Goal: Task Accomplishment & Management: Complete application form

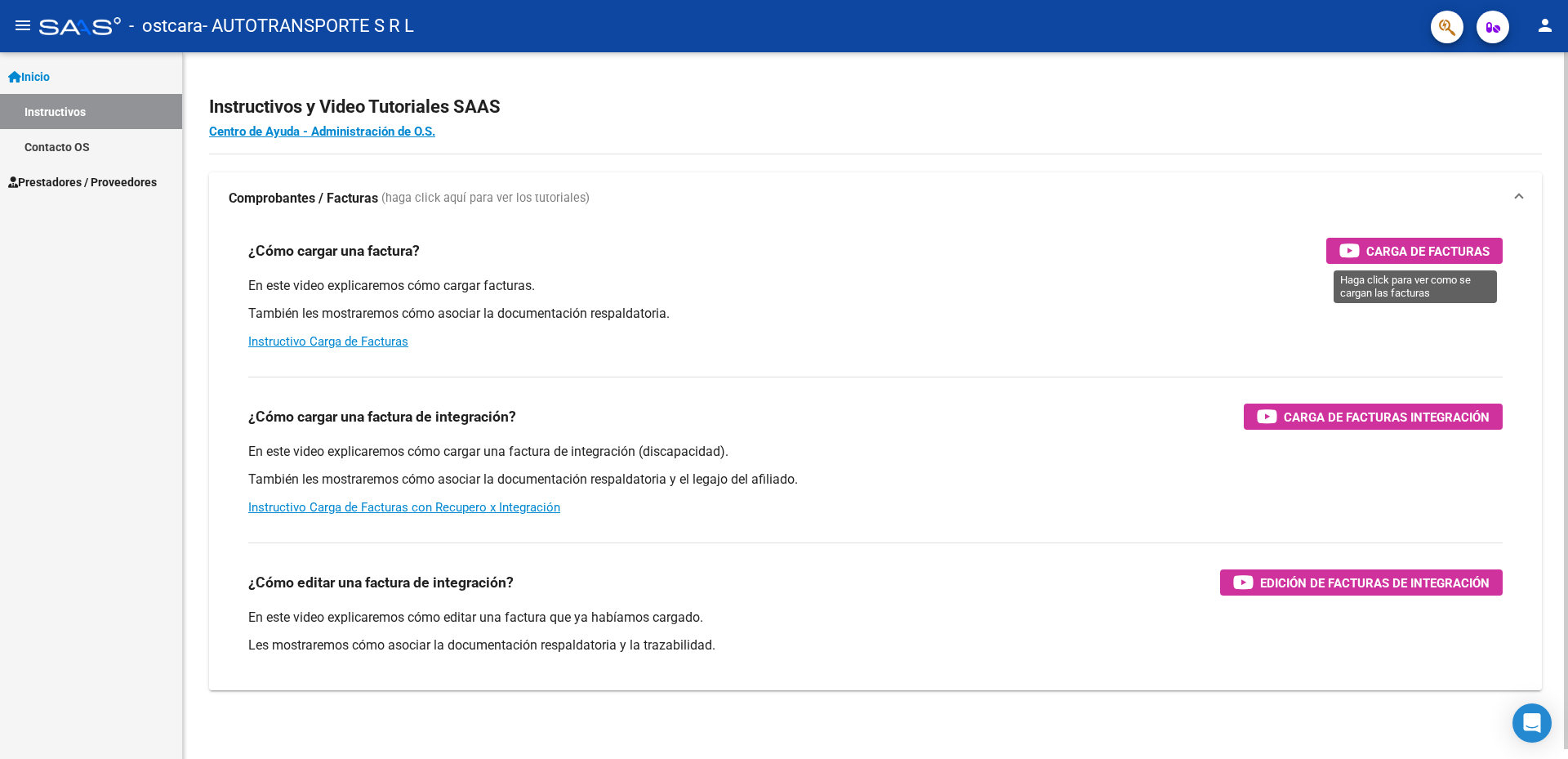
click at [1401, 248] on span "Carga de Facturas" at bounding box center [1428, 251] width 124 height 20
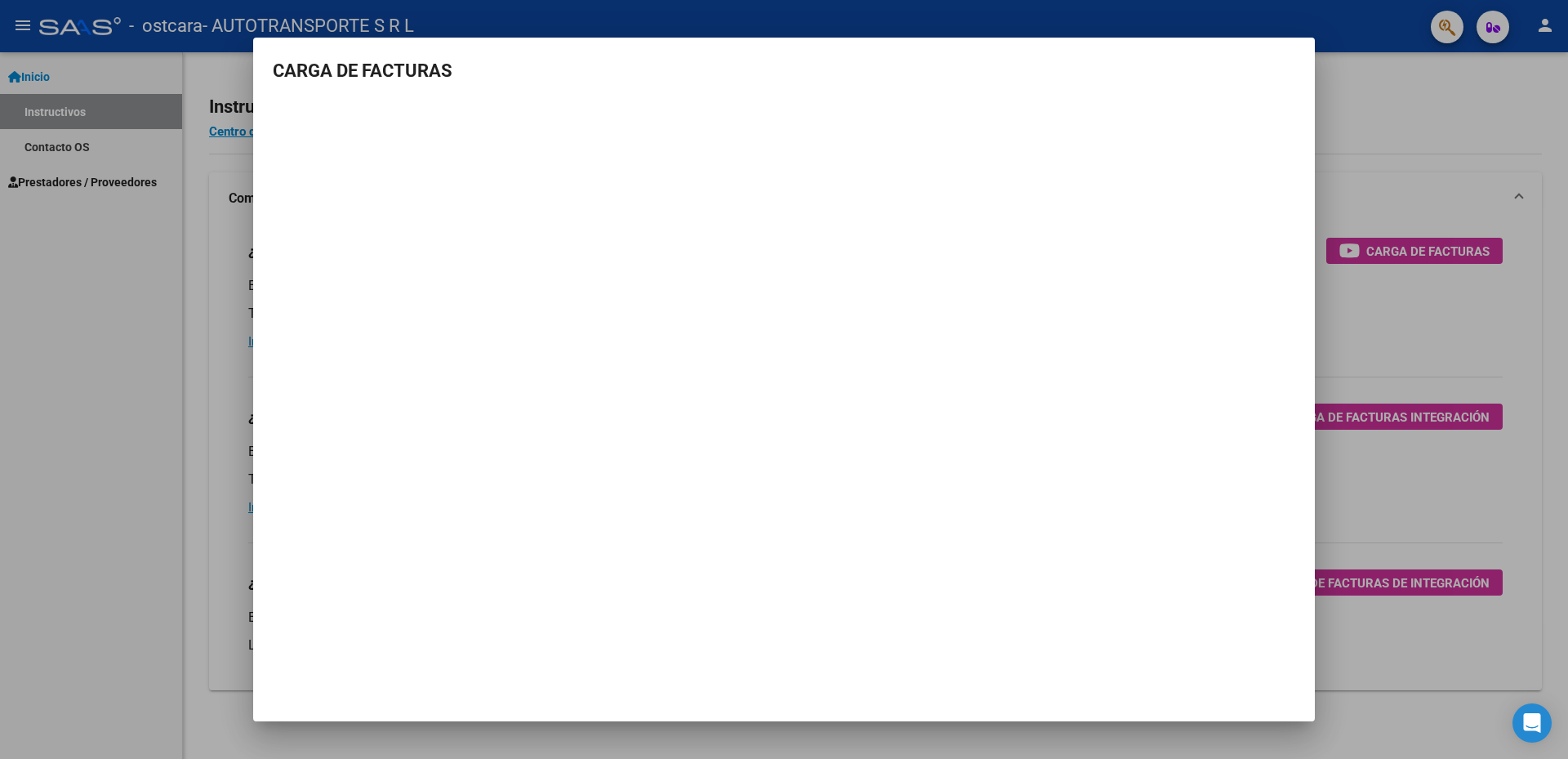
click at [186, 292] on div at bounding box center [784, 380] width 1568 height 759
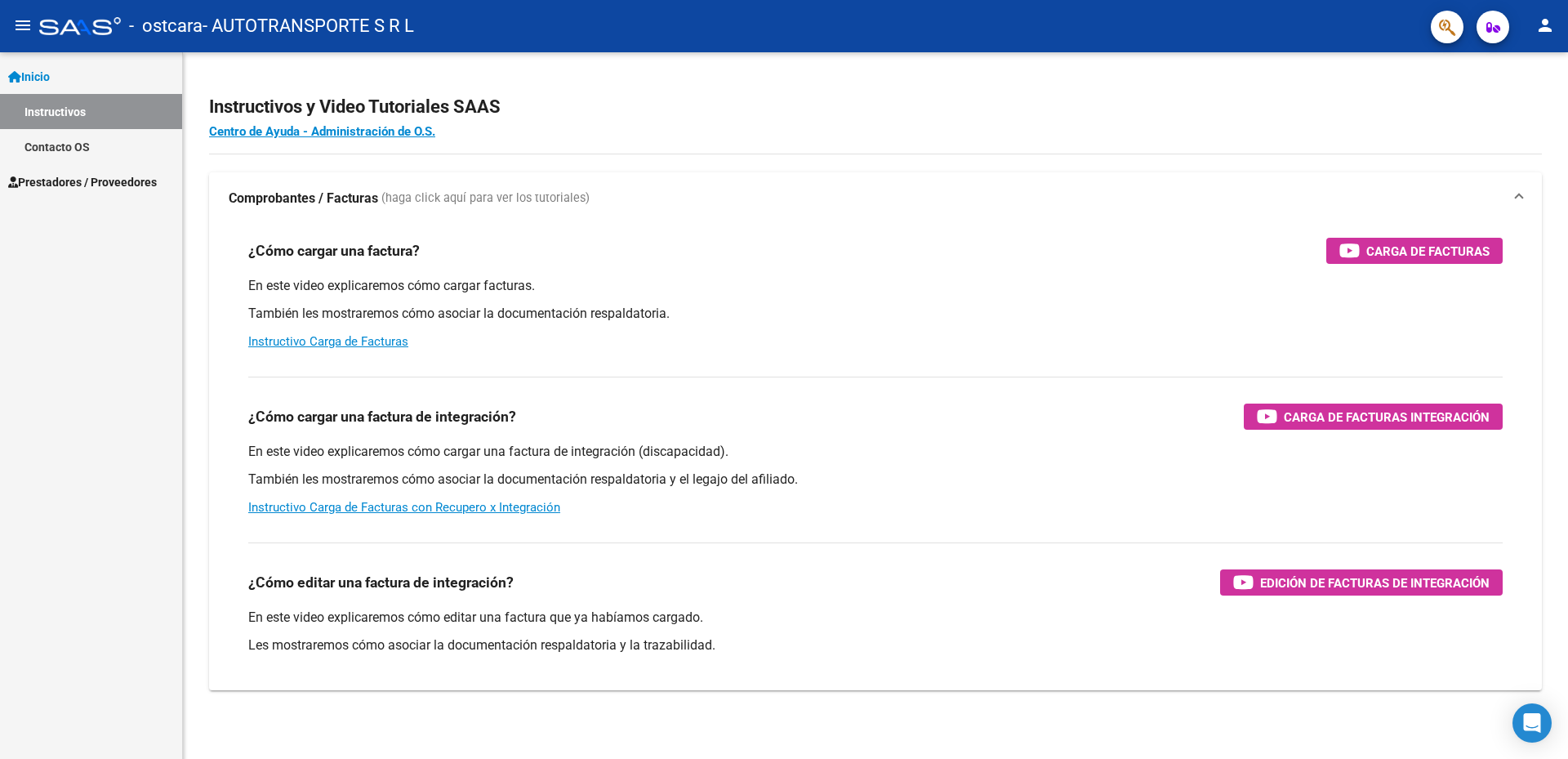
click at [90, 175] on span "Prestadores / Proveedores" at bounding box center [82, 182] width 149 height 18
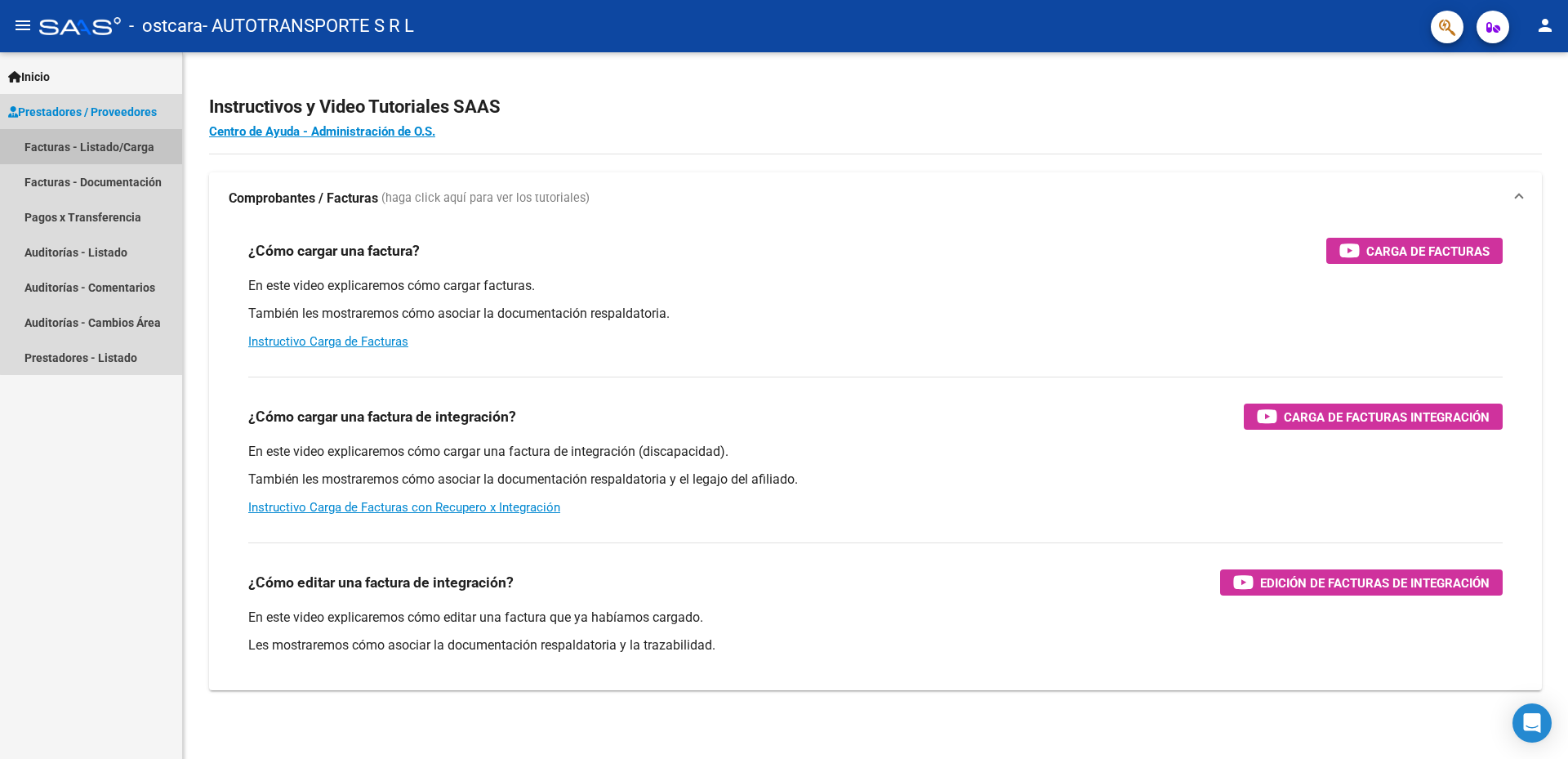
click at [112, 142] on link "Facturas - Listado/Carga" at bounding box center [90, 147] width 182 height 35
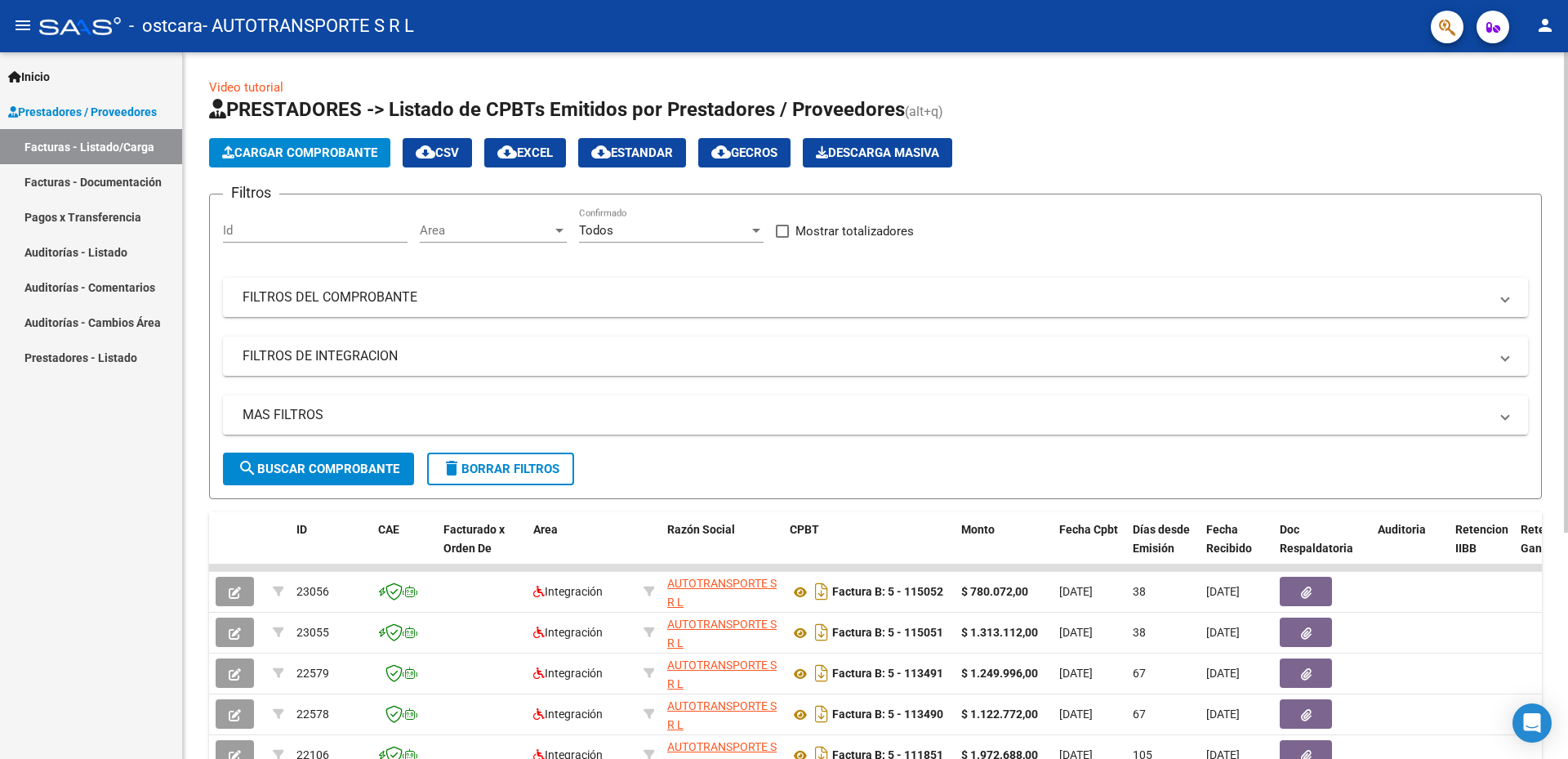
click at [330, 151] on span "Cargar Comprobante" at bounding box center [300, 153] width 155 height 15
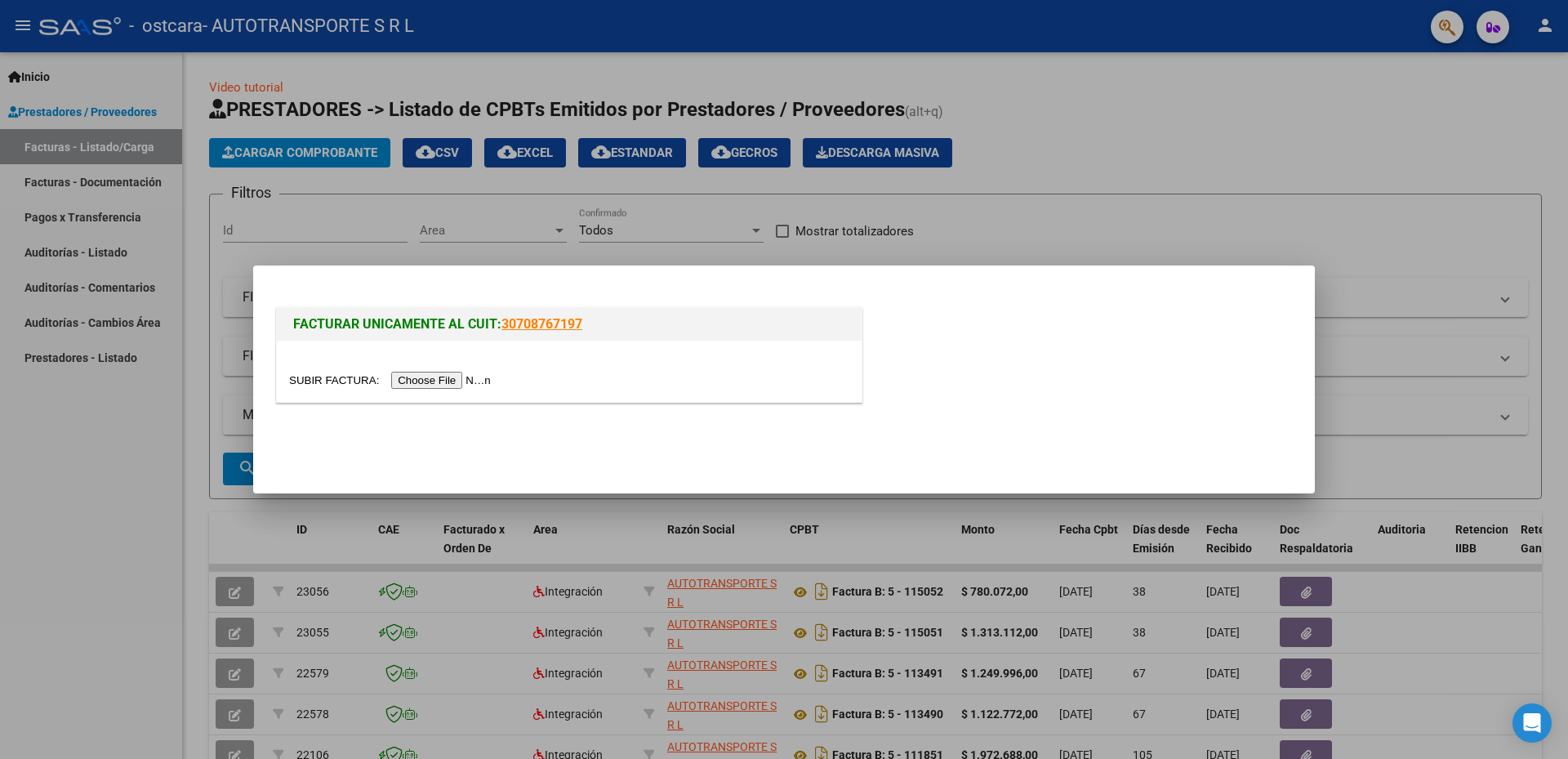
click at [457, 375] on input "file" at bounding box center [392, 380] width 207 height 18
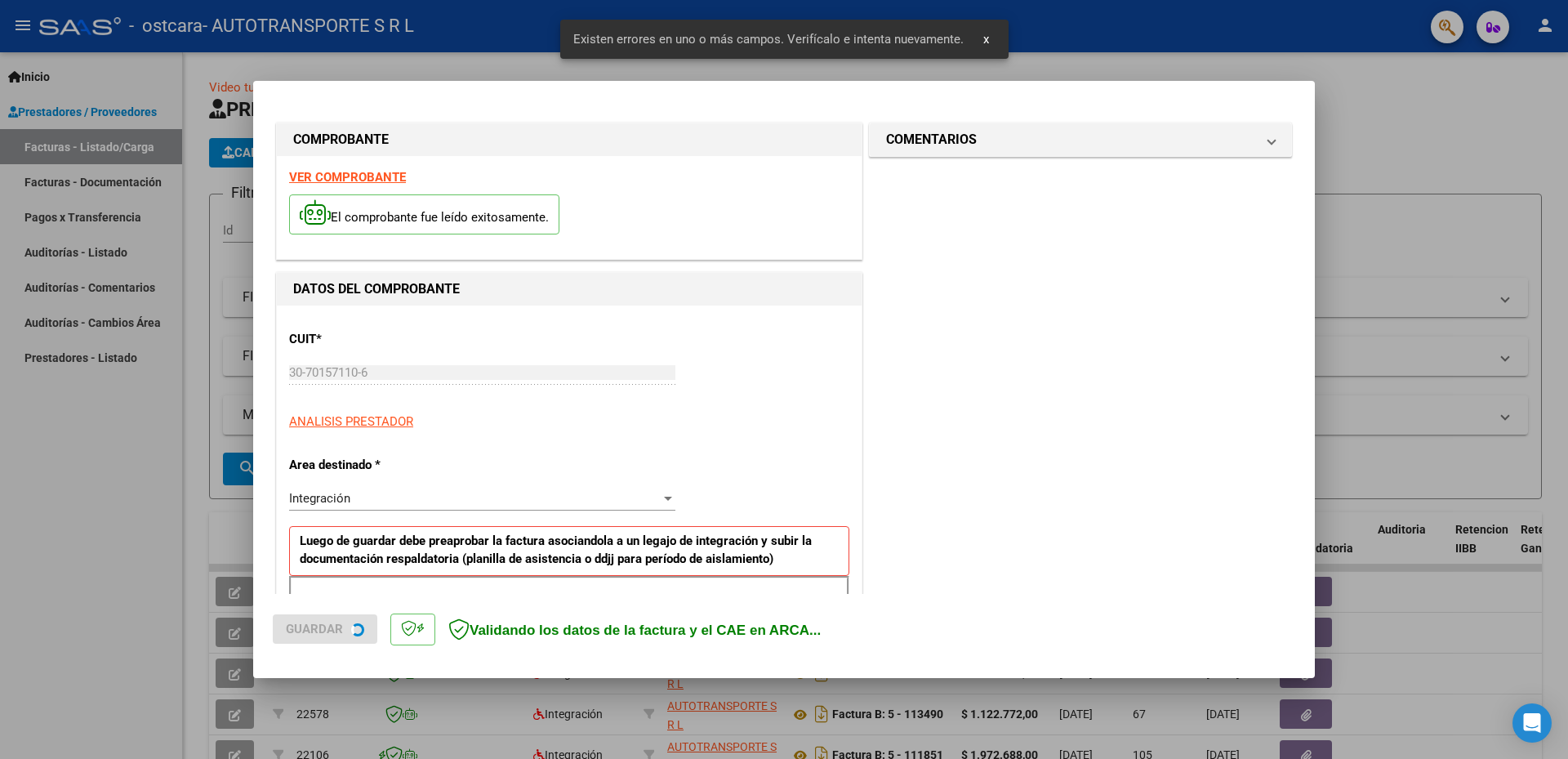
scroll to position [292, 0]
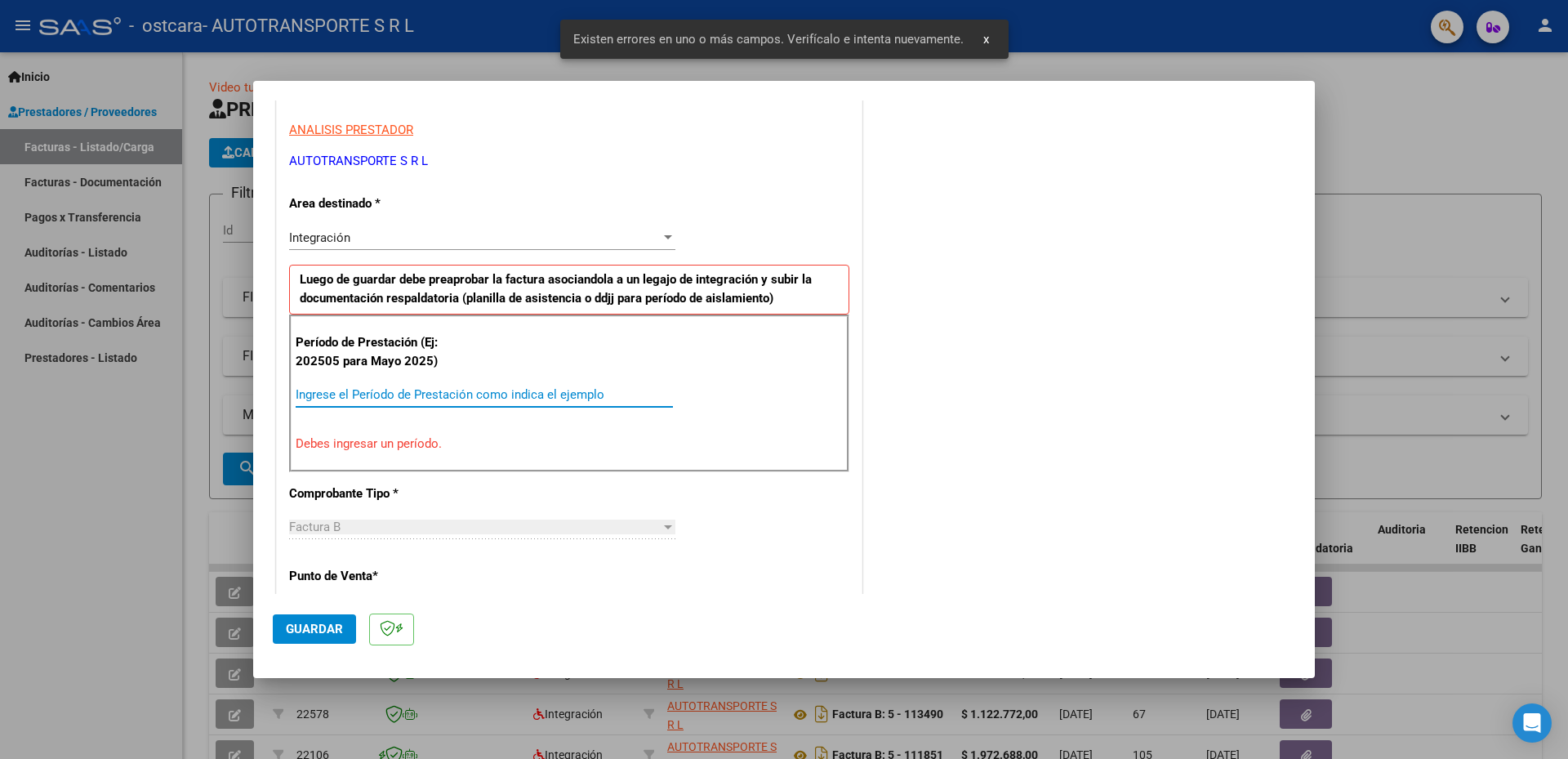
click at [499, 394] on input "Ingrese el Período de Prestación como indica el ejemplo" at bounding box center [484, 394] width 377 height 15
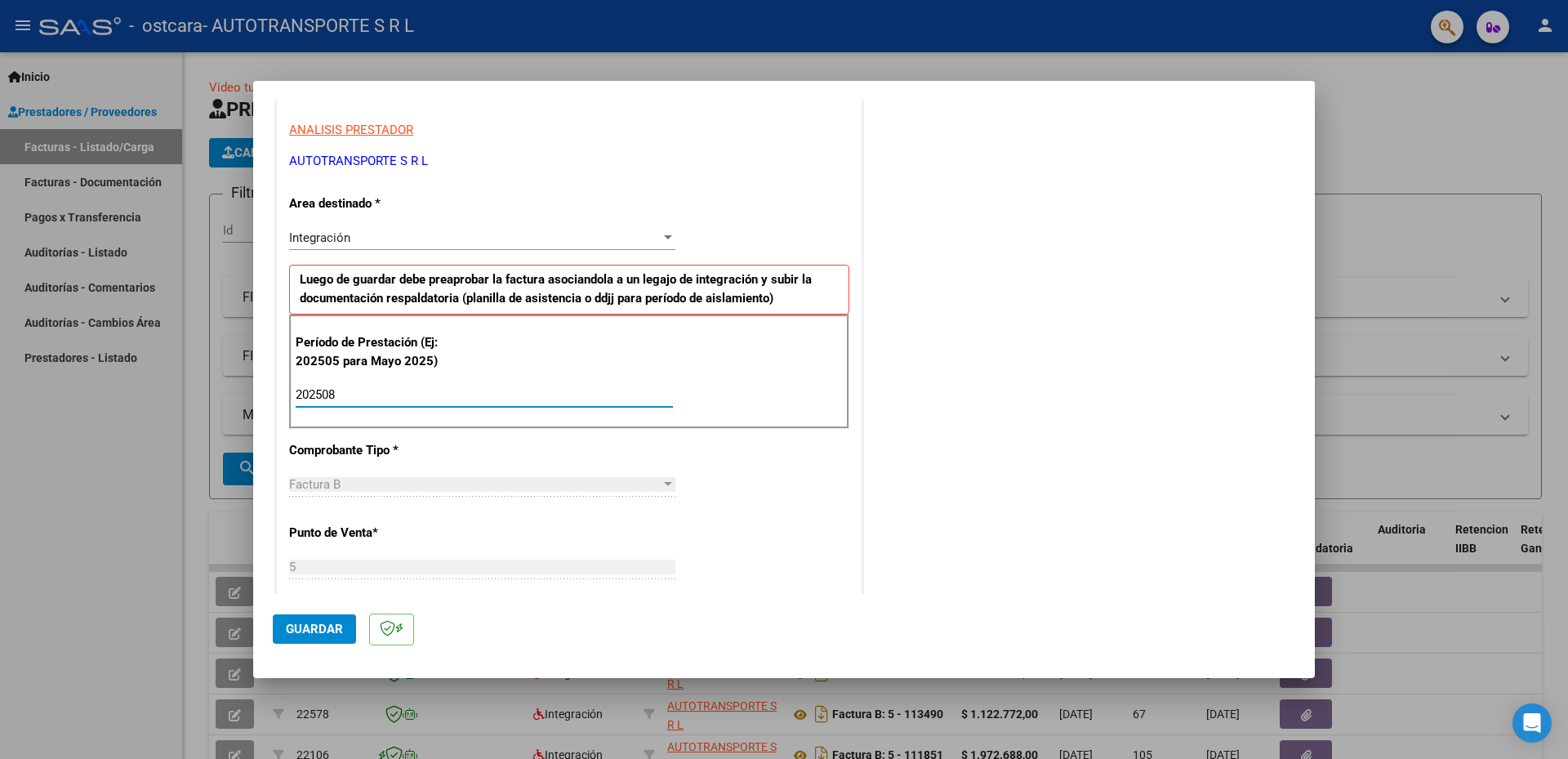
type input "202508"
click at [319, 630] on span "Guardar" at bounding box center [315, 629] width 57 height 15
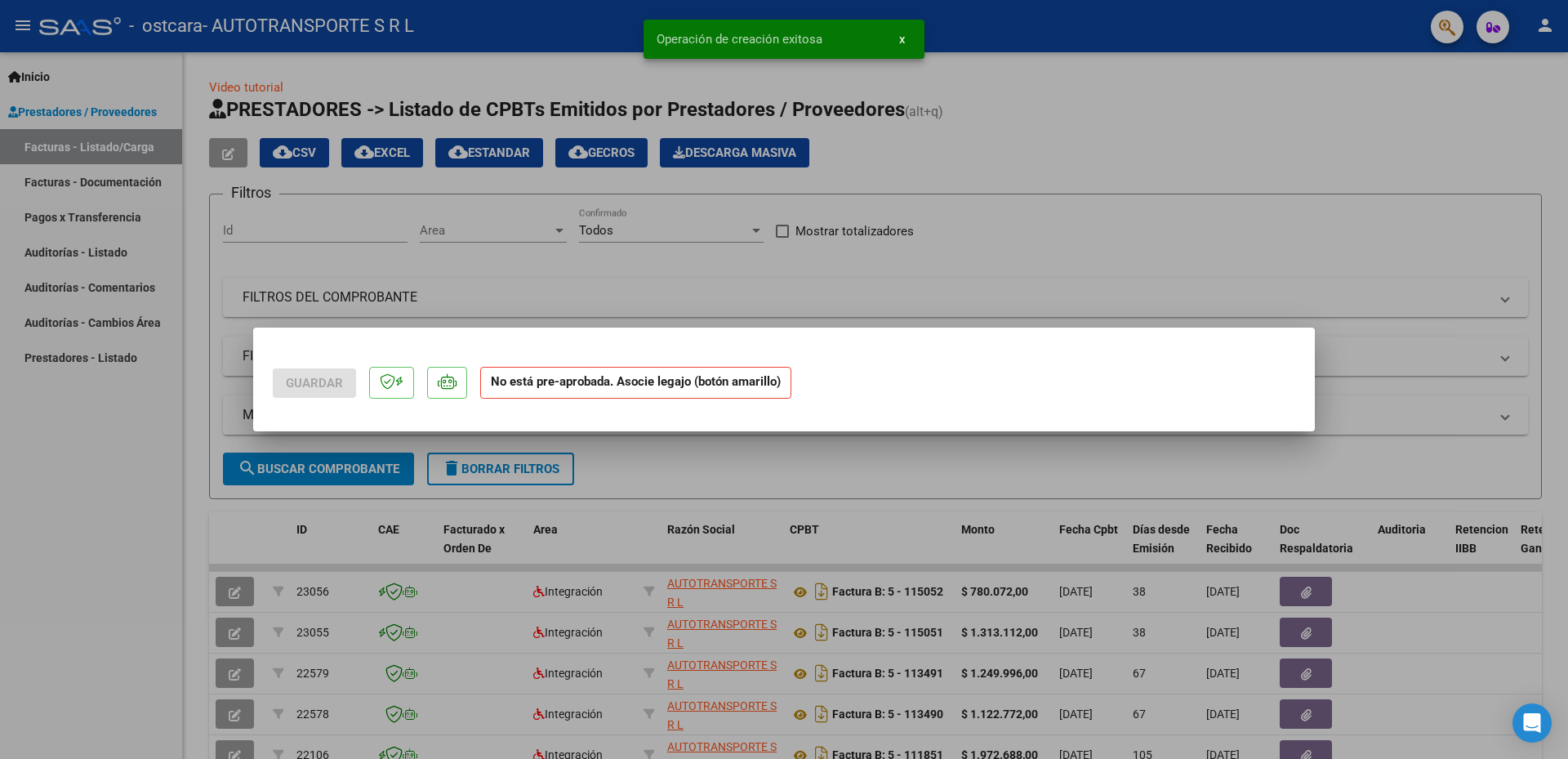
scroll to position [0, 0]
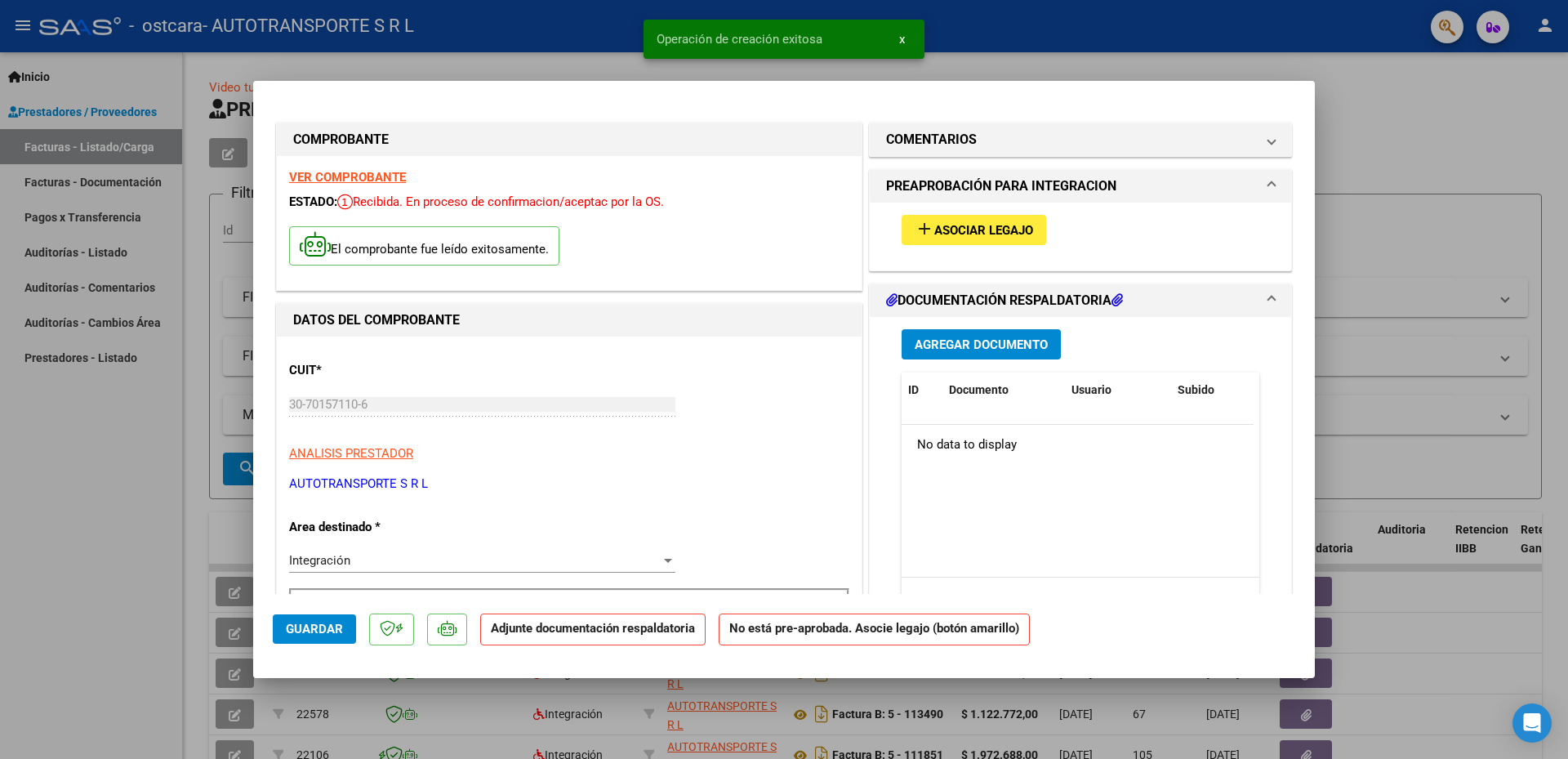
click at [1004, 344] on span "Agregar Documento" at bounding box center [981, 344] width 133 height 15
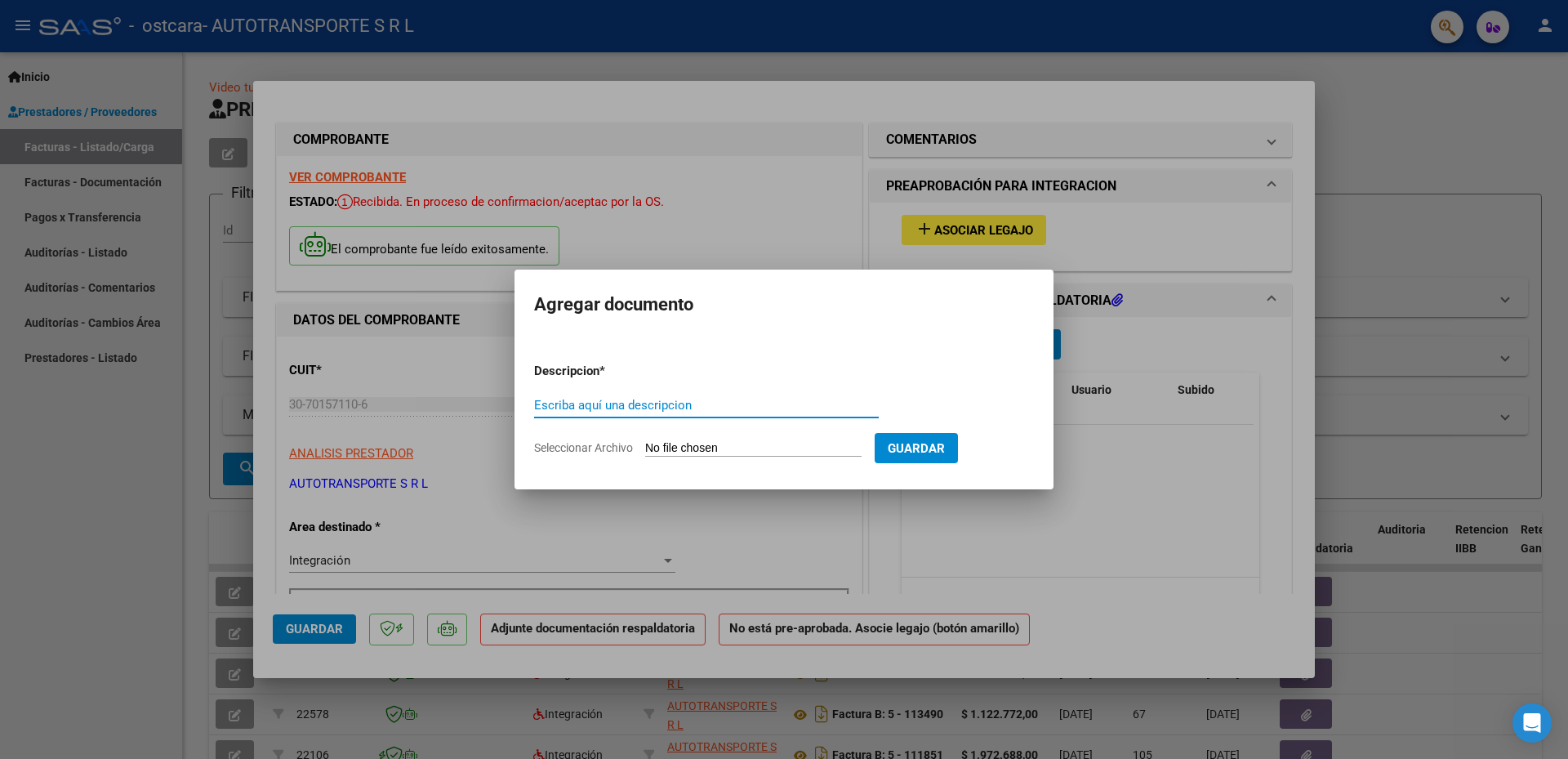
click at [763, 403] on input "Escriba aquí una descripcion" at bounding box center [706, 405] width 344 height 15
click at [807, 400] on input "Escriba aquí una descripcion" at bounding box center [706, 405] width 344 height 15
click at [827, 440] on form "Descripcion * Escriba aquí una descripcion Seleccionar Archivo Guardar" at bounding box center [784, 409] width 500 height 119
click at [739, 392] on form "Descripcion * Escriba aquí una descripcion Seleccionar Archivo Guardar" at bounding box center [784, 409] width 500 height 119
click at [699, 404] on input "Escriba aquí una descripcion" at bounding box center [706, 405] width 344 height 15
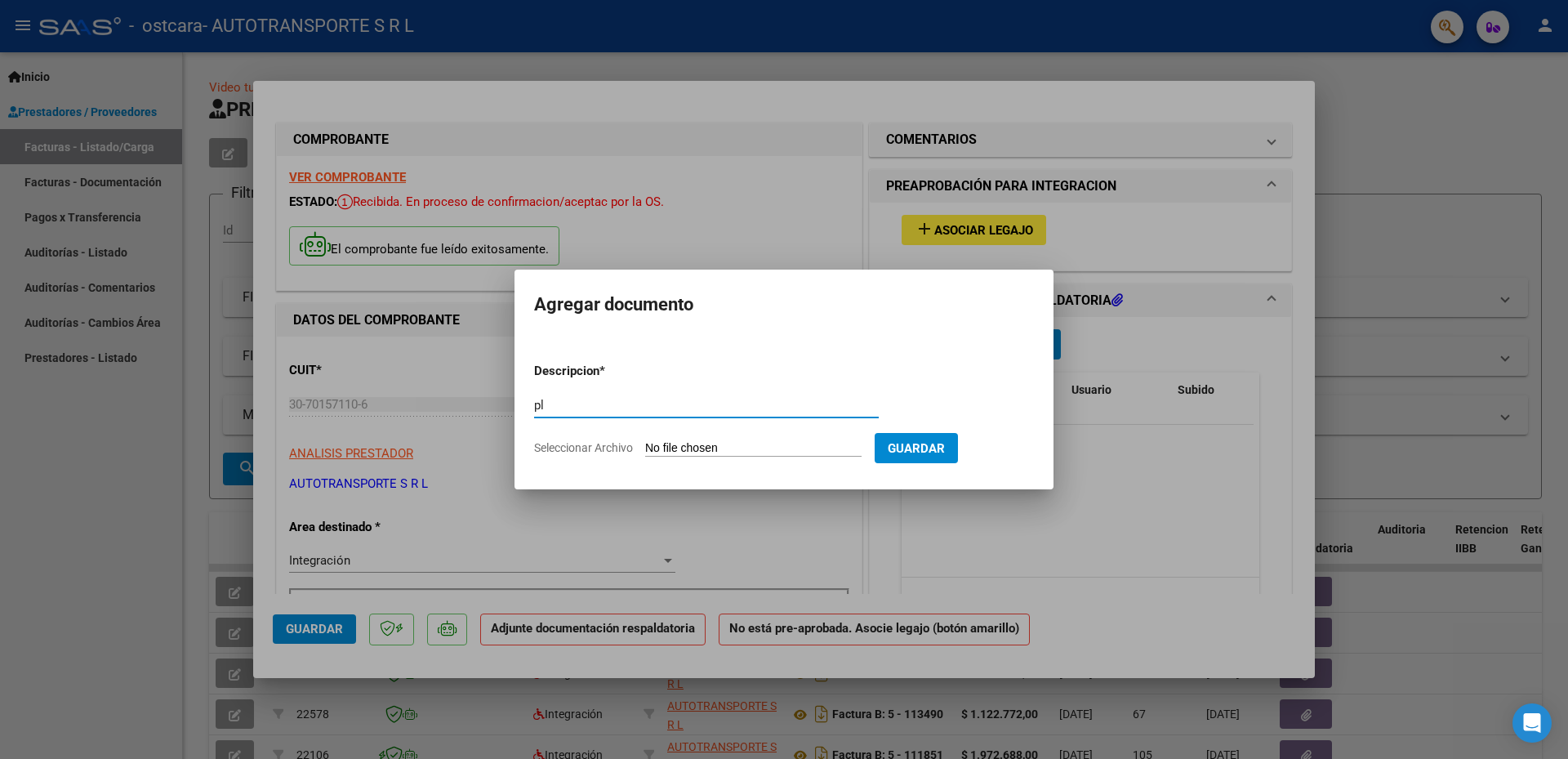
type input "p"
type input "a"
type input "Asistencia [PERSON_NAME]"
click at [760, 450] on input "Seleccionar Archivo" at bounding box center [753, 449] width 217 height 16
type input "C:\fakepath\Documentación [PERSON_NAME].pdf"
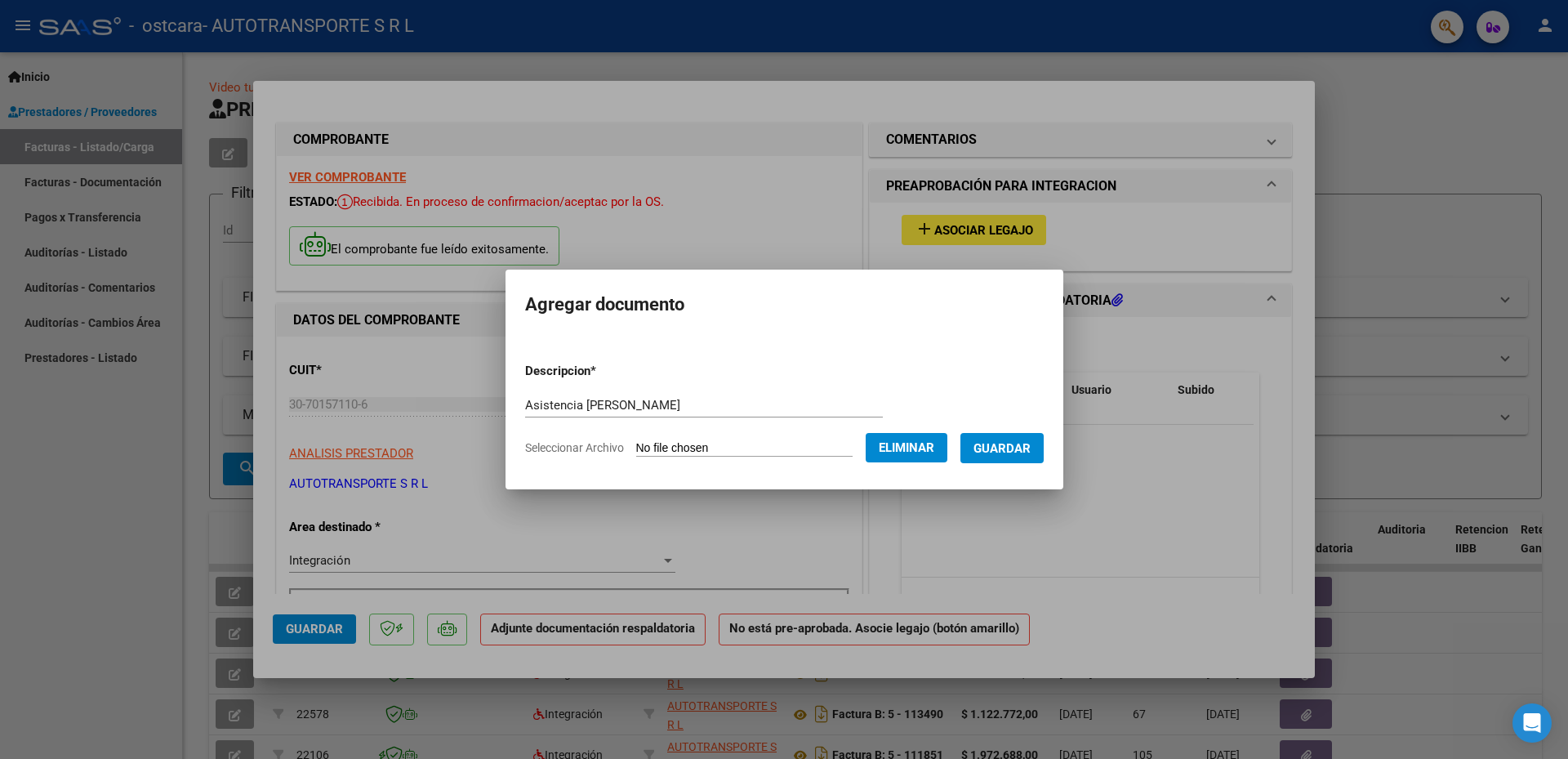
click at [1031, 444] on span "Guardar" at bounding box center [1002, 449] width 57 height 15
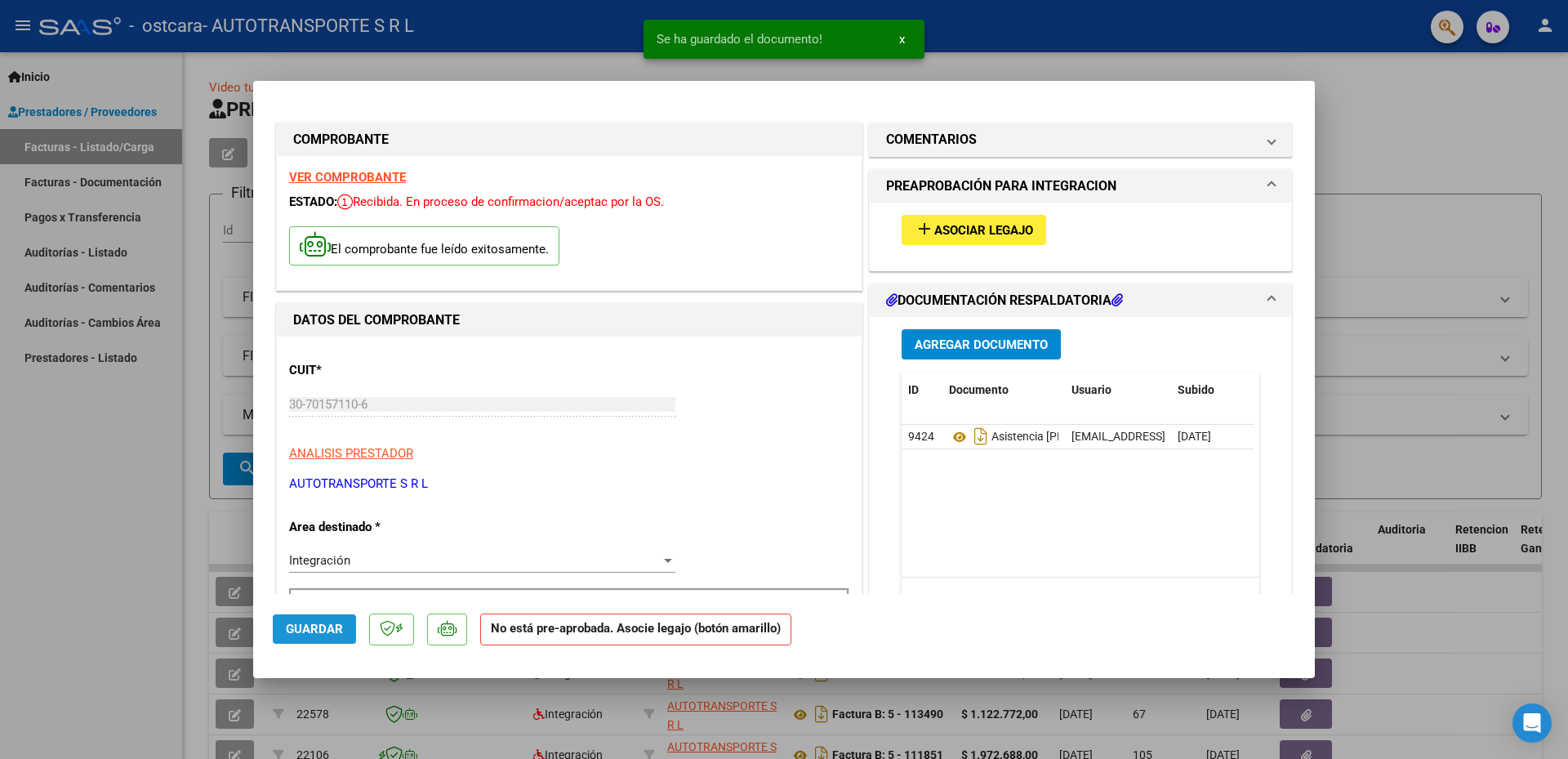
click at [316, 629] on span "Guardar" at bounding box center [315, 629] width 57 height 15
click at [995, 223] on span "add Asociar Legajo" at bounding box center [974, 230] width 118 height 15
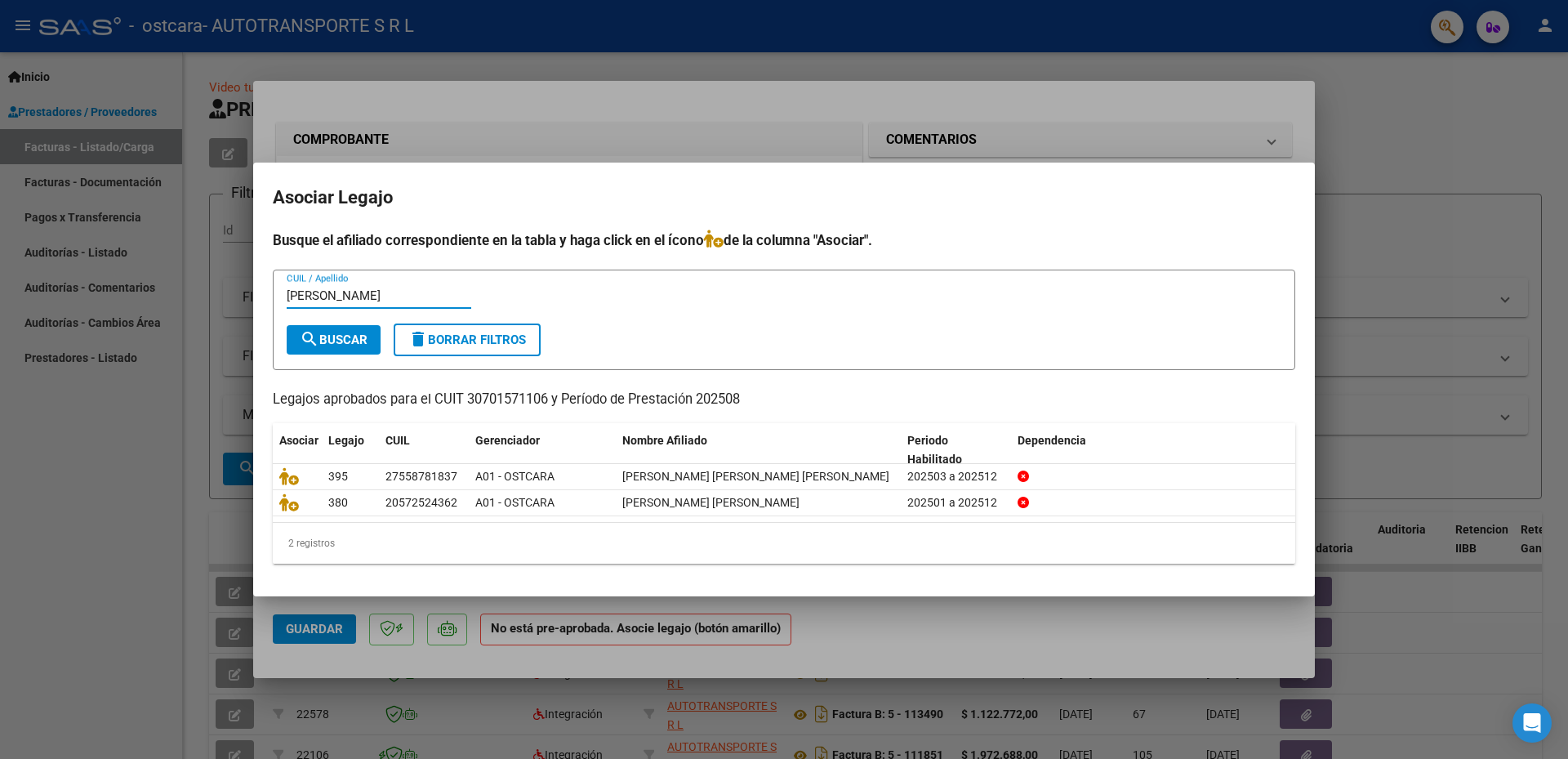
type input "[PERSON_NAME]"
click at [338, 337] on span "search Buscar" at bounding box center [333, 340] width 67 height 15
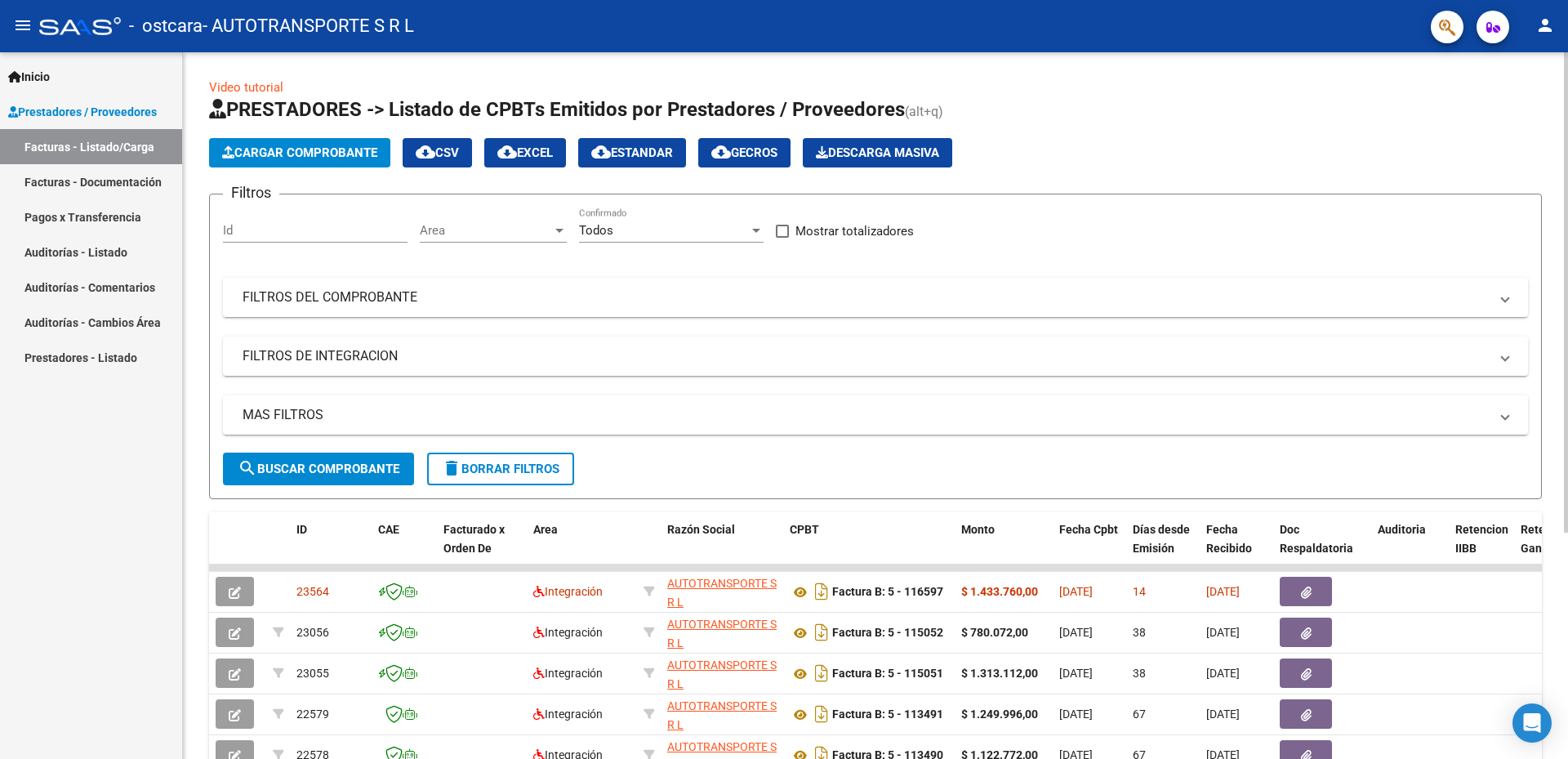
click at [344, 150] on span "Cargar Comprobante" at bounding box center [300, 153] width 155 height 15
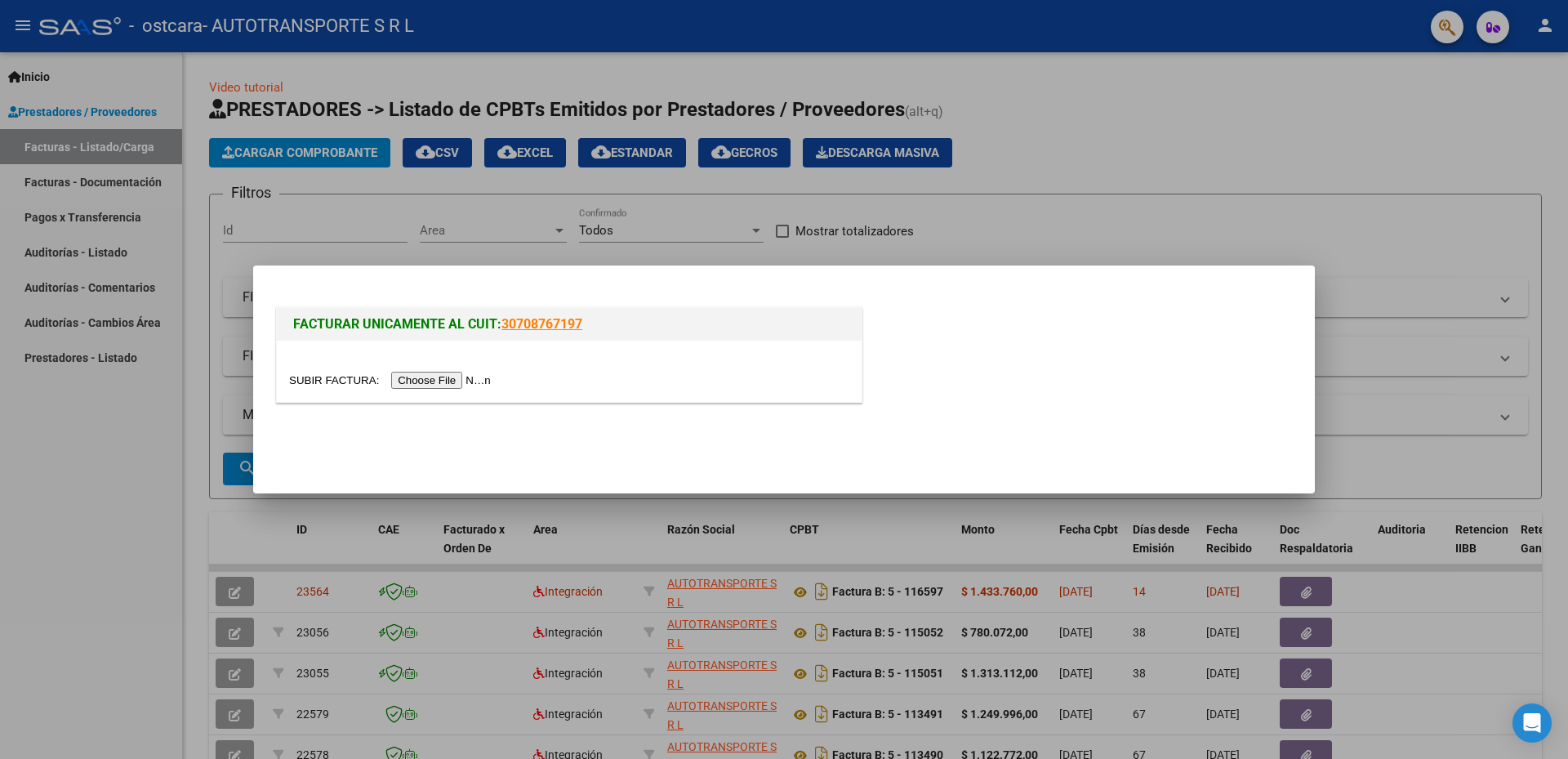
click at [448, 381] on input "file" at bounding box center [392, 380] width 207 height 18
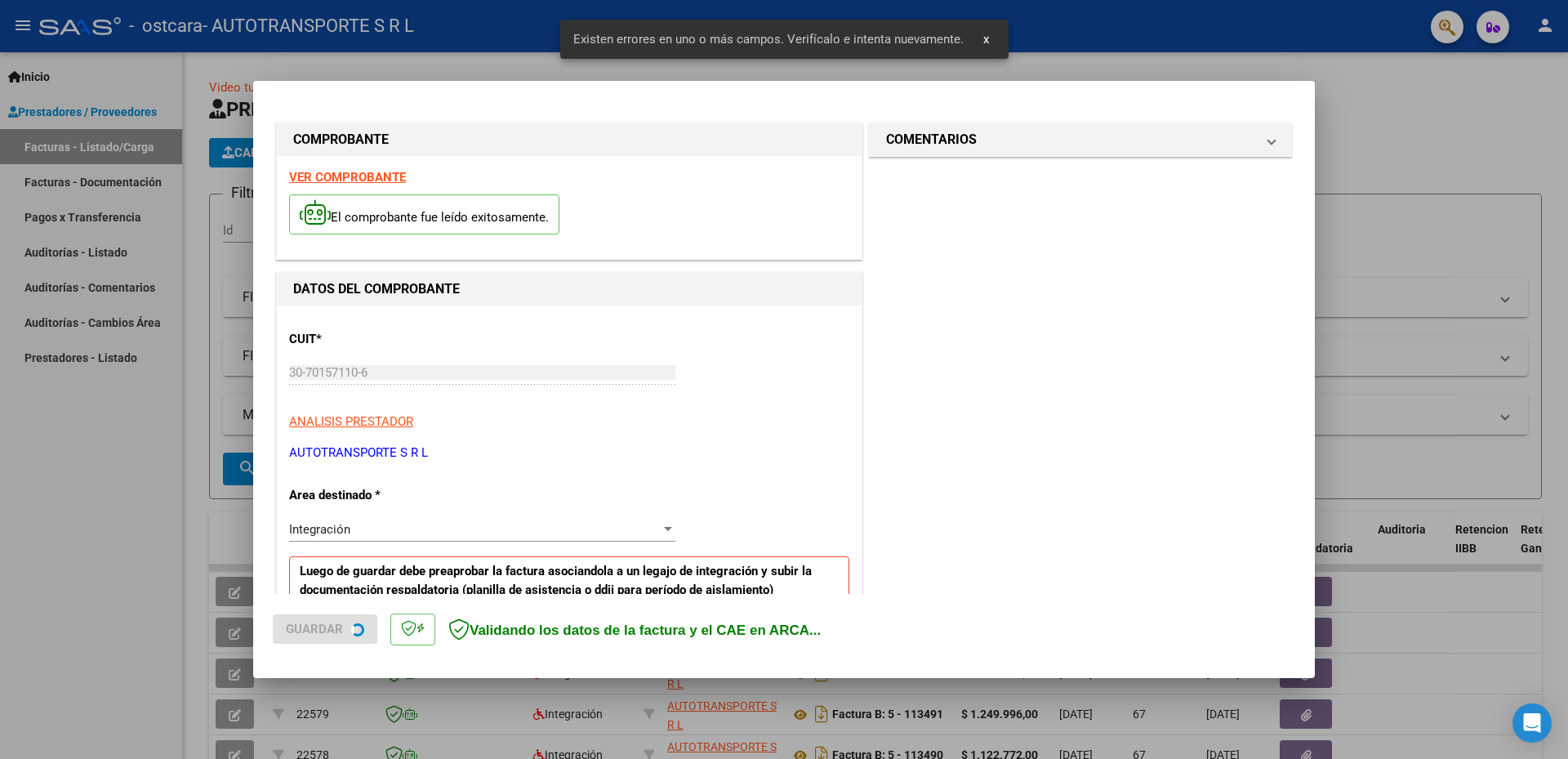
scroll to position [292, 0]
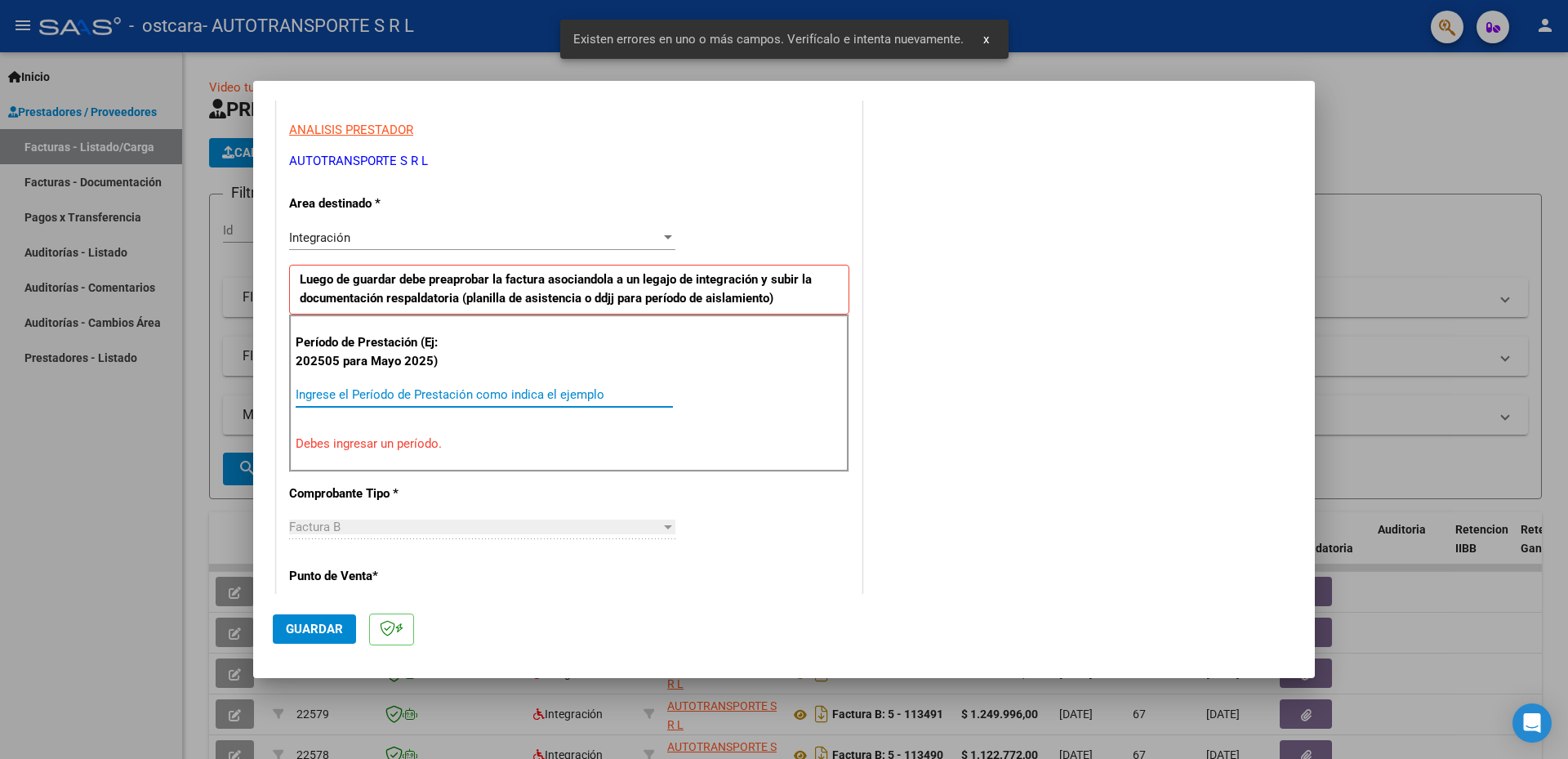
click at [557, 392] on input "Ingrese el Período de Prestación como indica el ejemplo" at bounding box center [484, 394] width 377 height 15
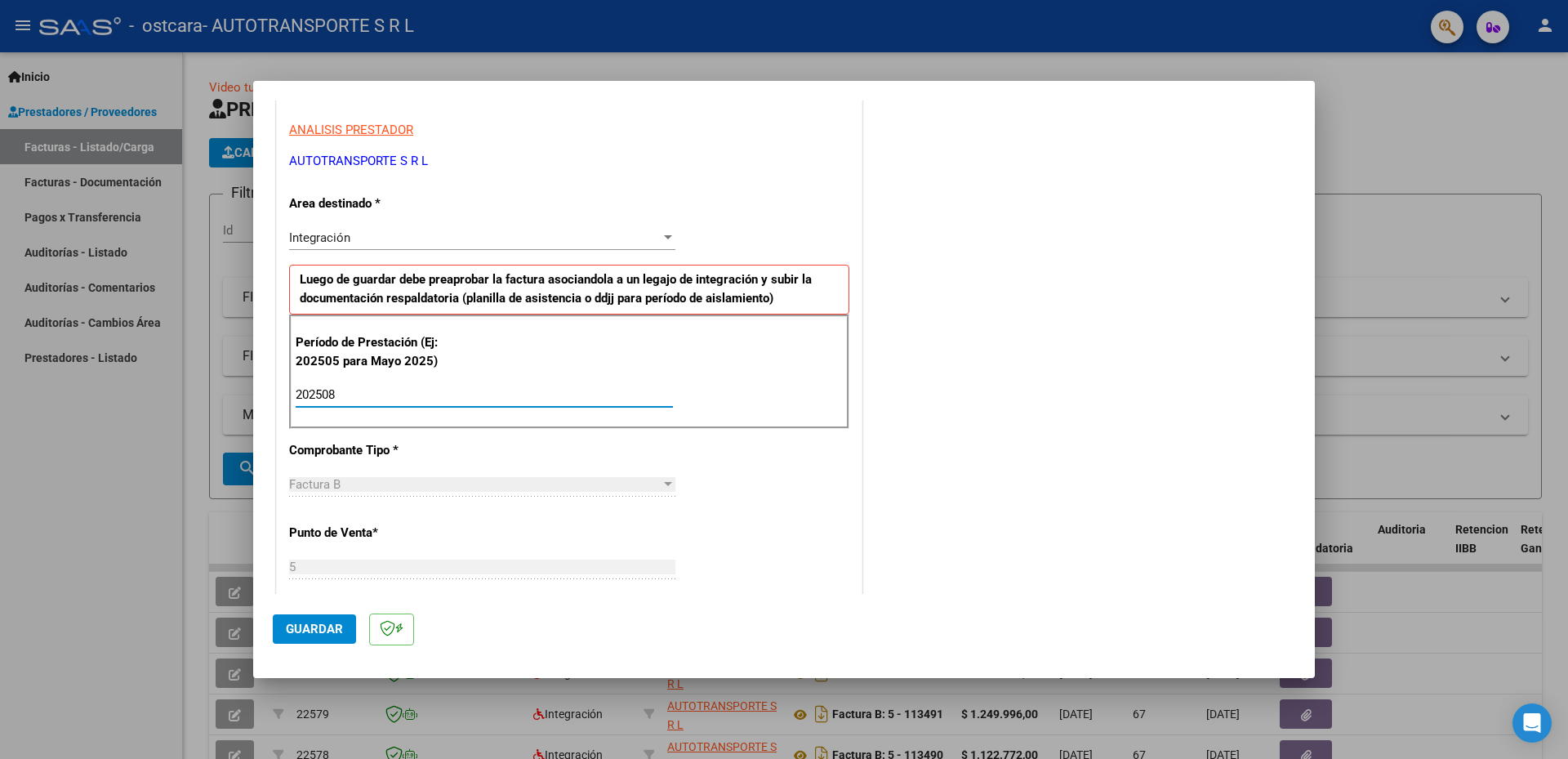
type input "202508"
click at [315, 640] on button "Guardar" at bounding box center [315, 629] width 83 height 30
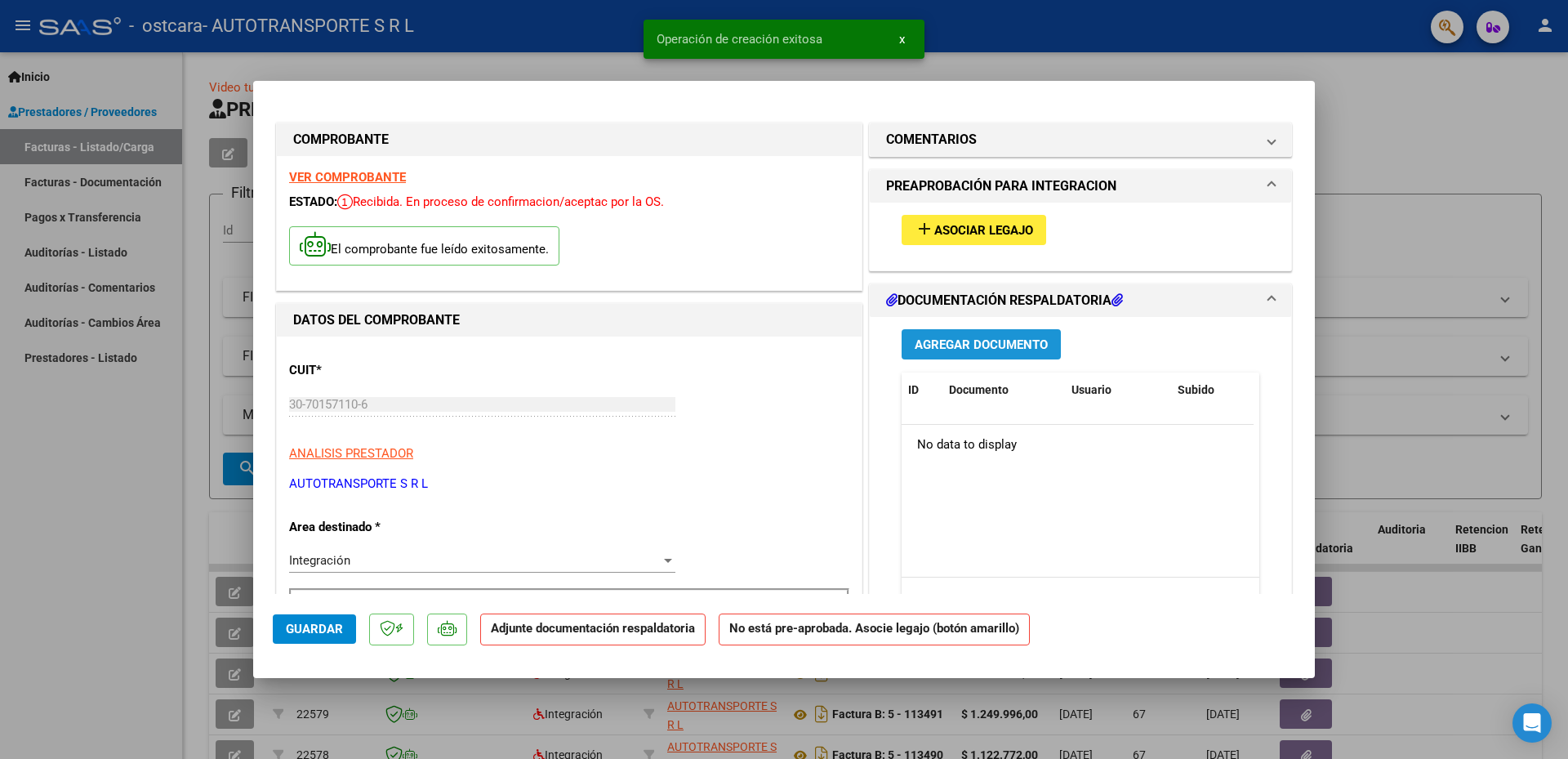
click at [1004, 339] on span "Agregar Documento" at bounding box center [981, 344] width 133 height 15
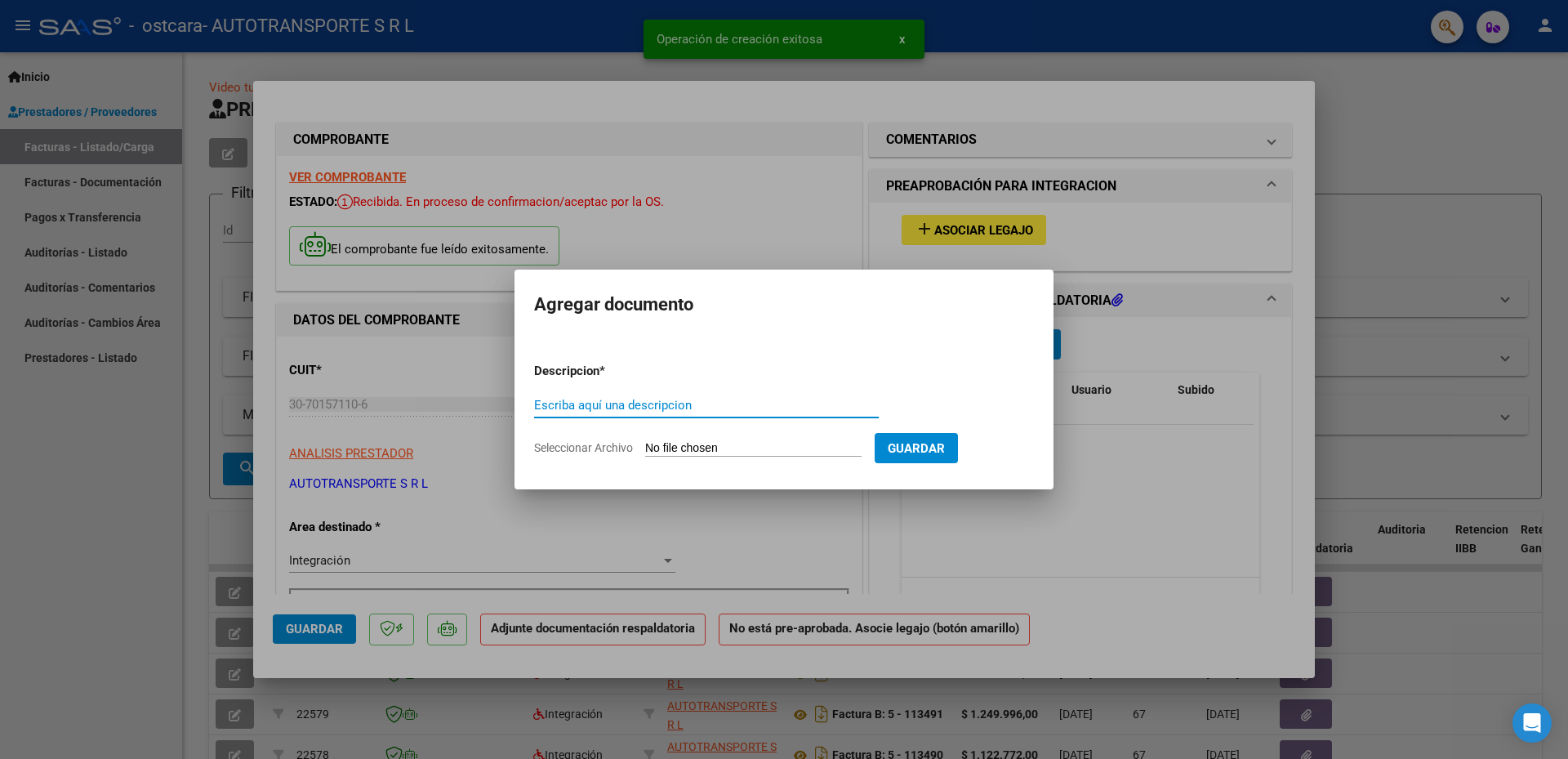
click at [673, 403] on input "Escriba aquí una descripcion" at bounding box center [706, 405] width 344 height 15
type input "Asistencia [PERSON_NAME]"
click at [721, 439] on form "Descripcion * Asistencia [PERSON_NAME] aquí una descripcion Seleccionar Archivo…" at bounding box center [784, 409] width 500 height 119
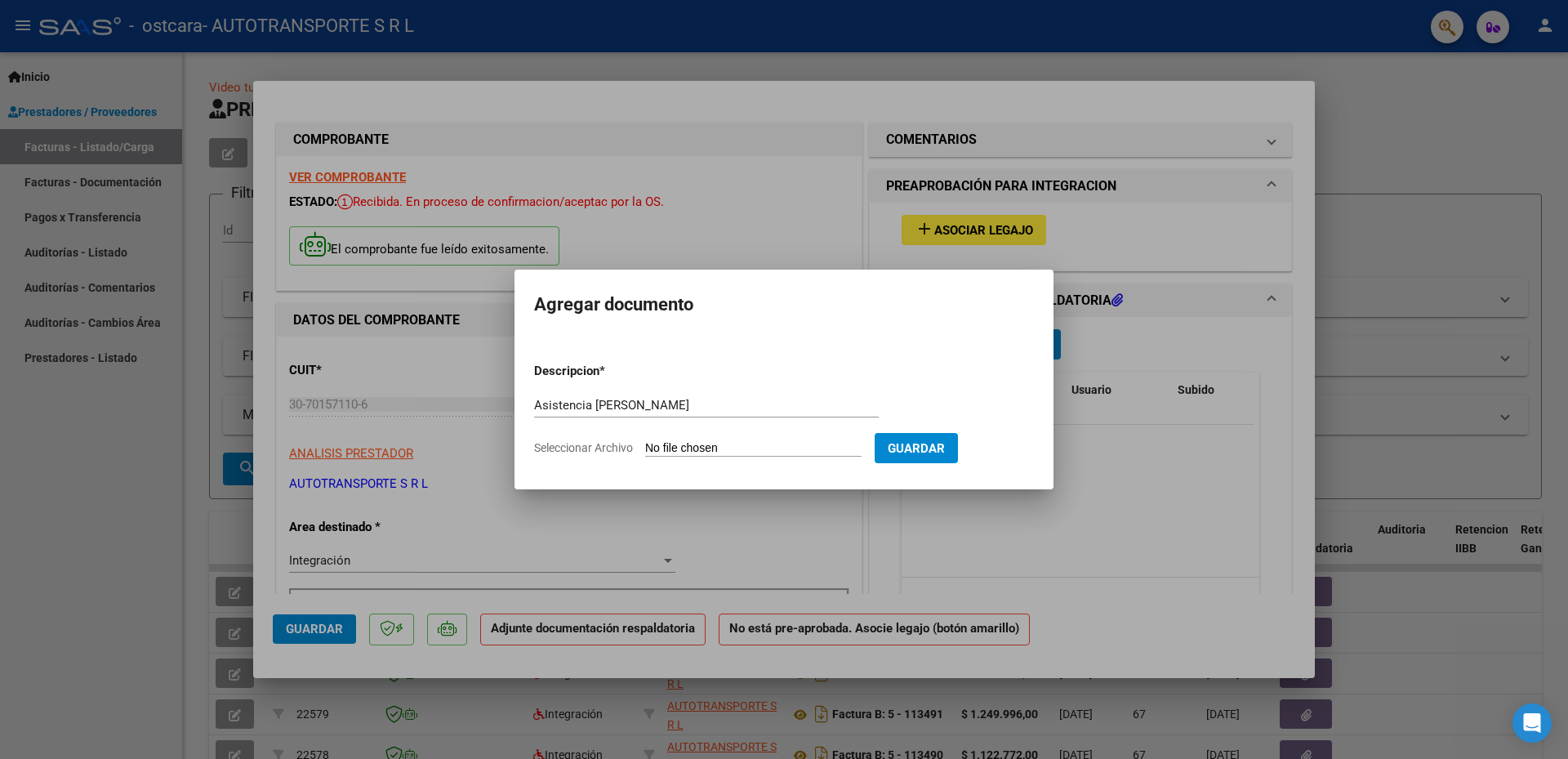
click at [676, 444] on input "Seleccionar Archivo" at bounding box center [753, 449] width 217 height 16
type input "C:\fakepath\Doc [PERSON_NAME].pdf"
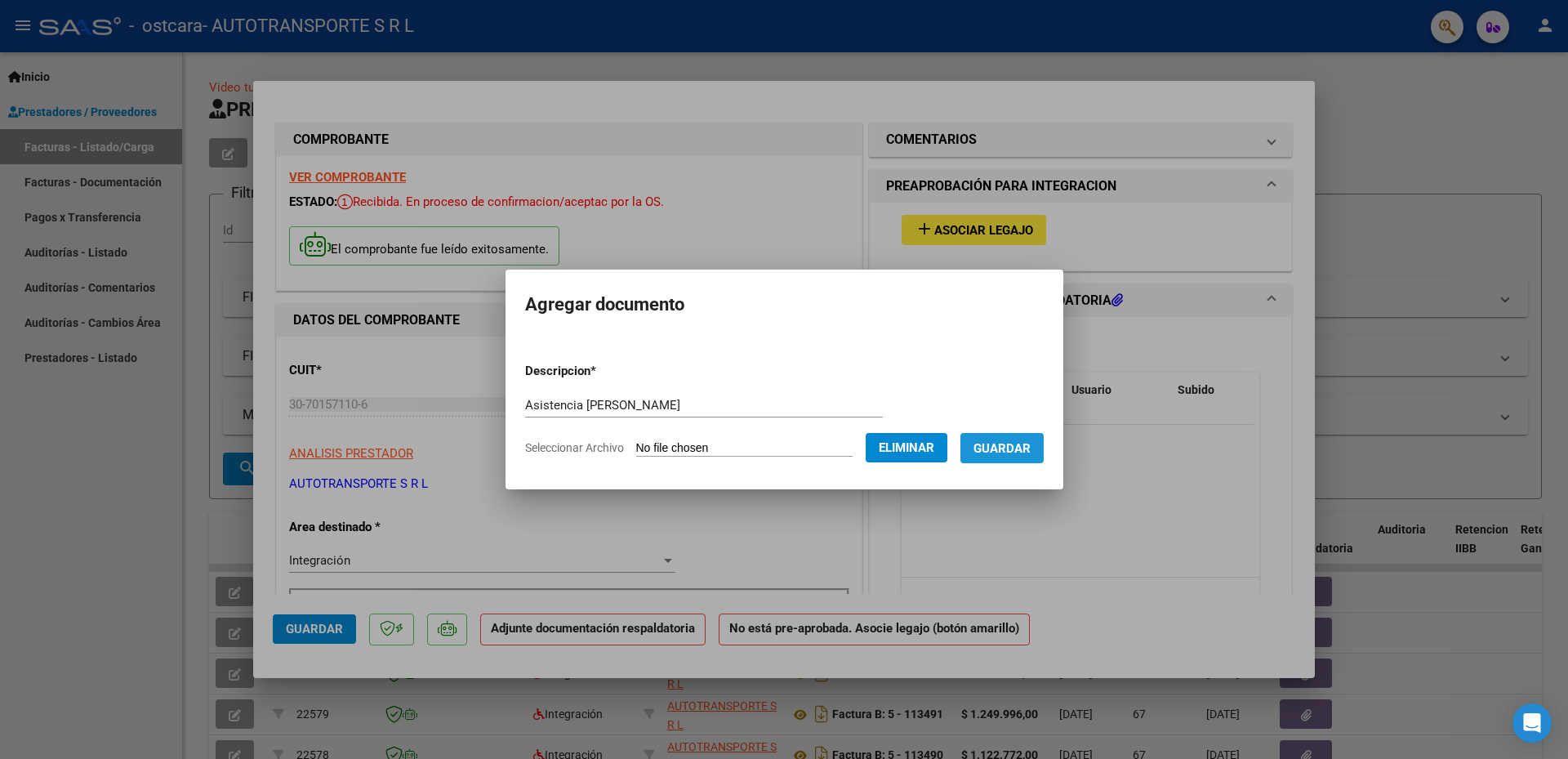
click at [1044, 445] on button "Guardar" at bounding box center [1002, 448] width 83 height 30
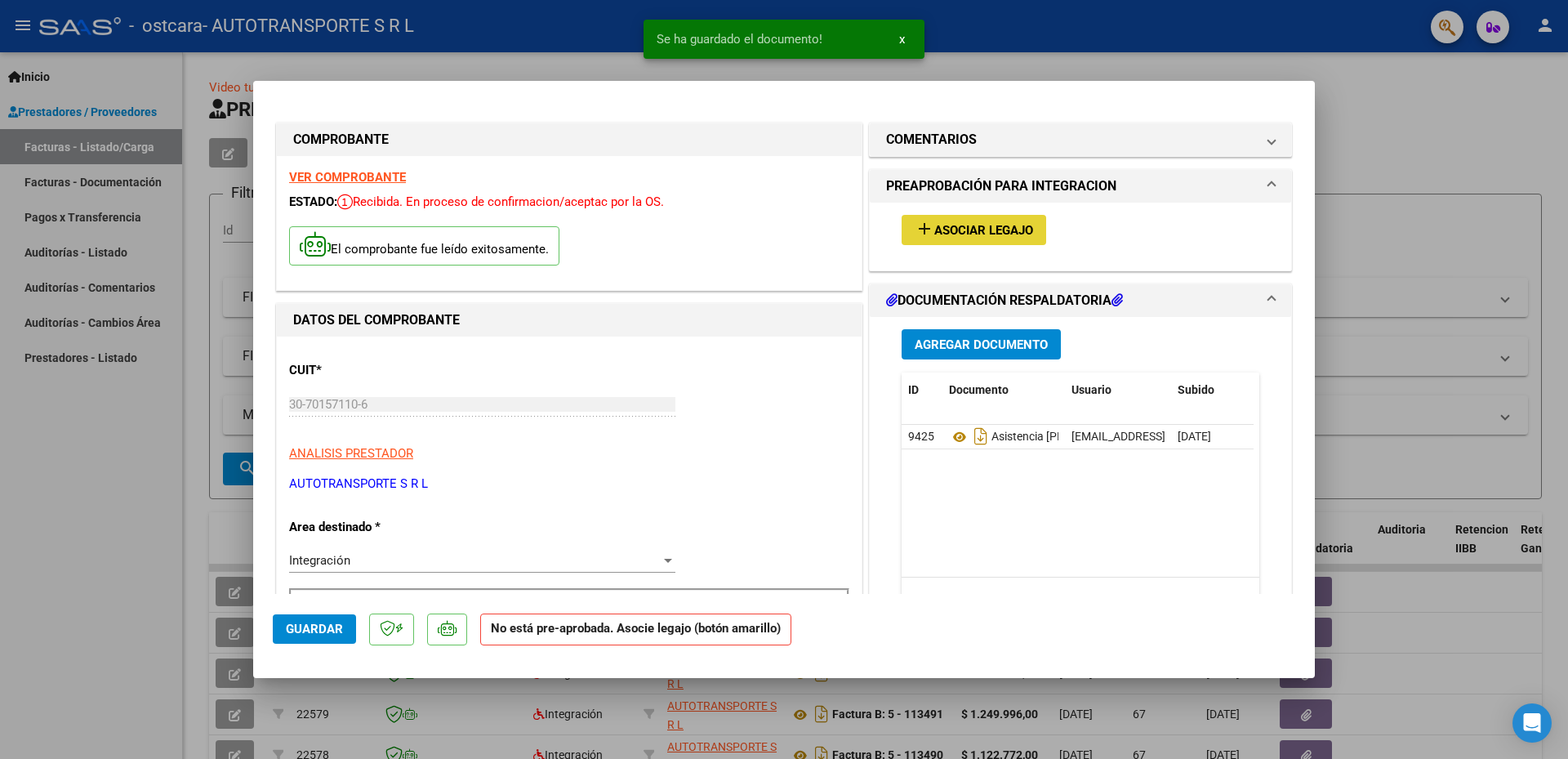
click at [979, 224] on span "Asociar Legajo" at bounding box center [983, 231] width 99 height 15
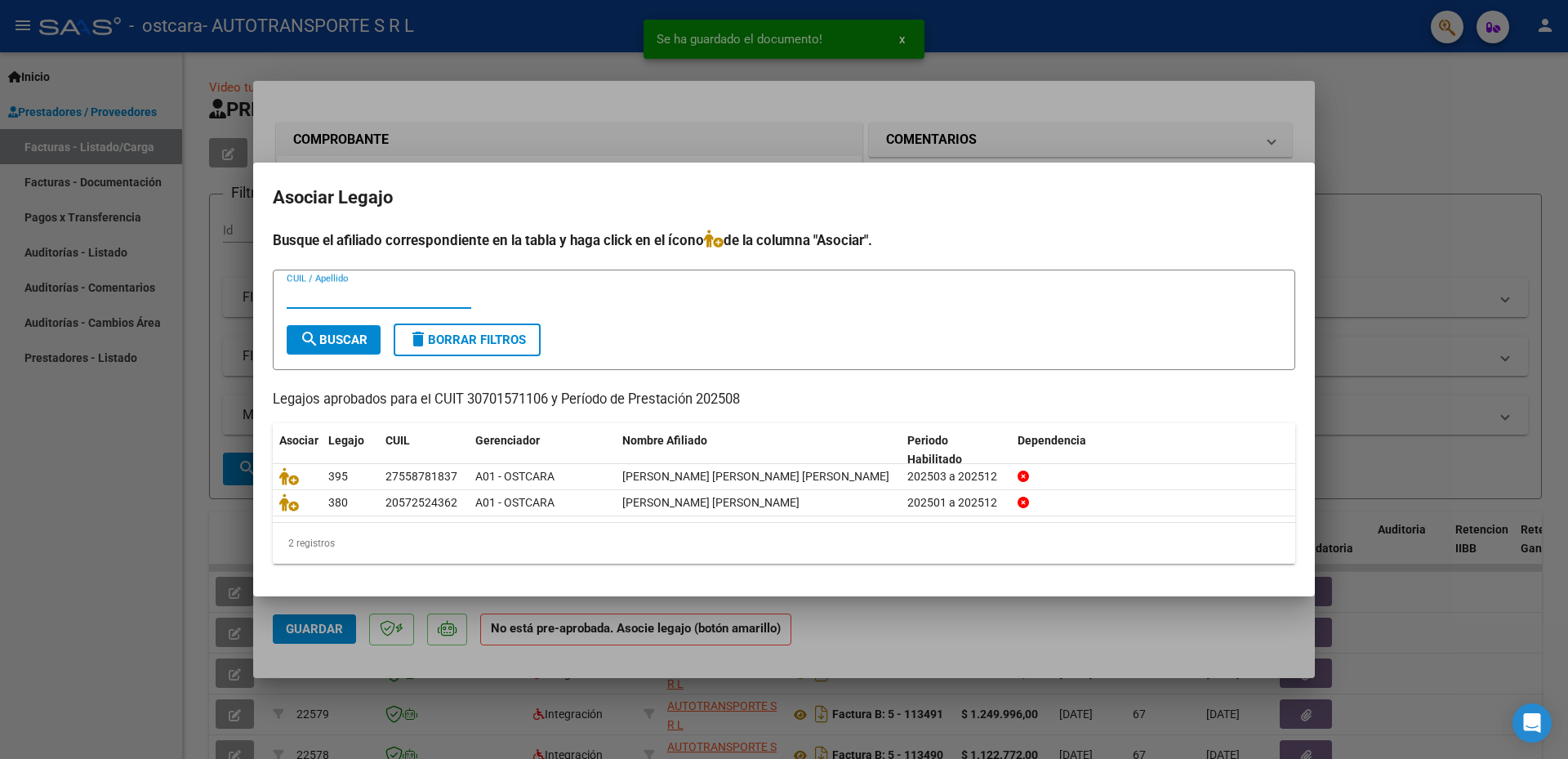
click at [407, 290] on input "CUIL / Apellido" at bounding box center [379, 295] width 185 height 15
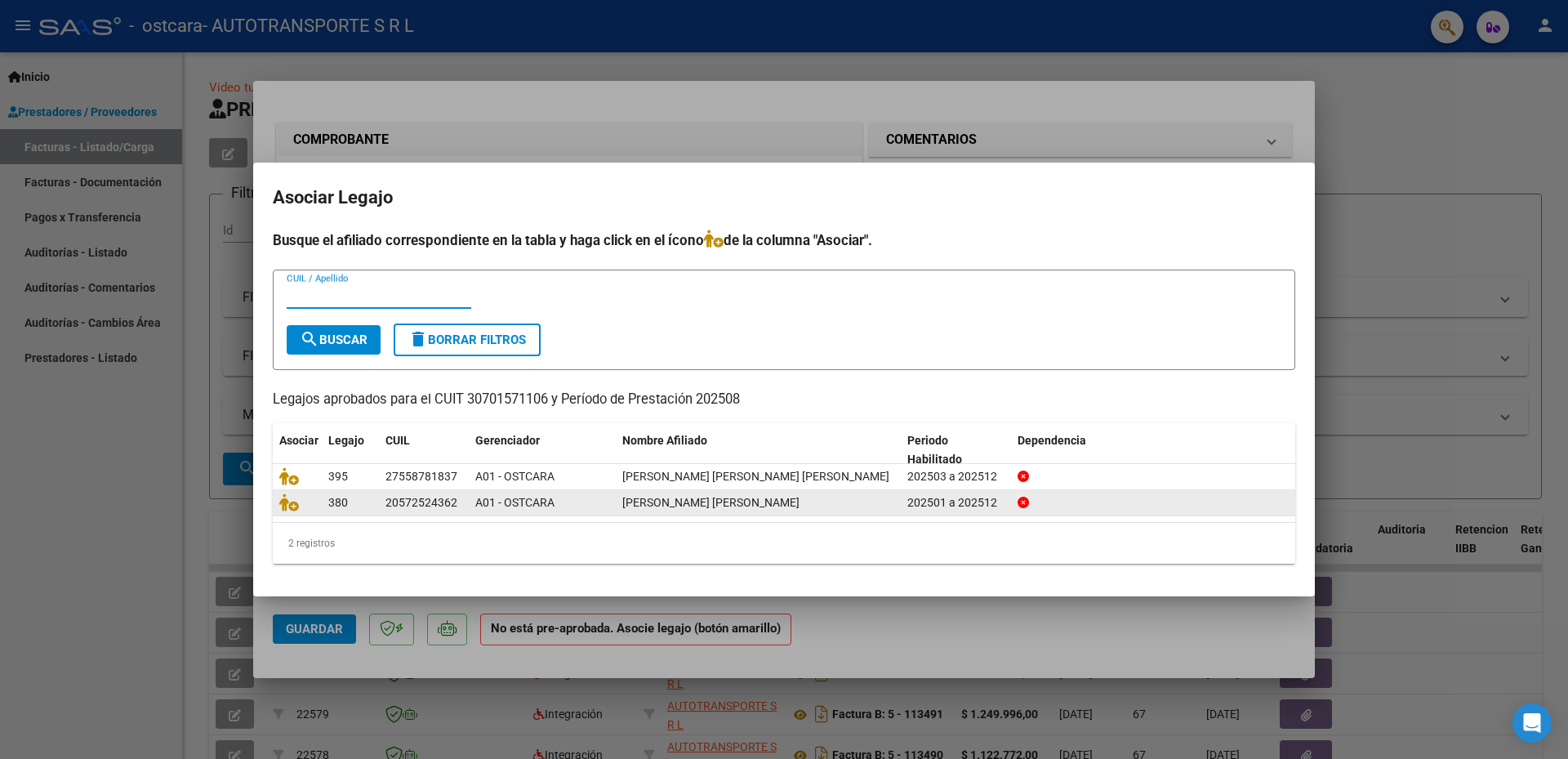
click at [785, 505] on span "[PERSON_NAME] [PERSON_NAME]" at bounding box center [711, 502] width 177 height 13
click at [968, 502] on div "202501 a 202512" at bounding box center [955, 503] width 97 height 18
click at [469, 506] on datatable-body-cell "A01 - OSTCARA" at bounding box center [542, 502] width 147 height 25
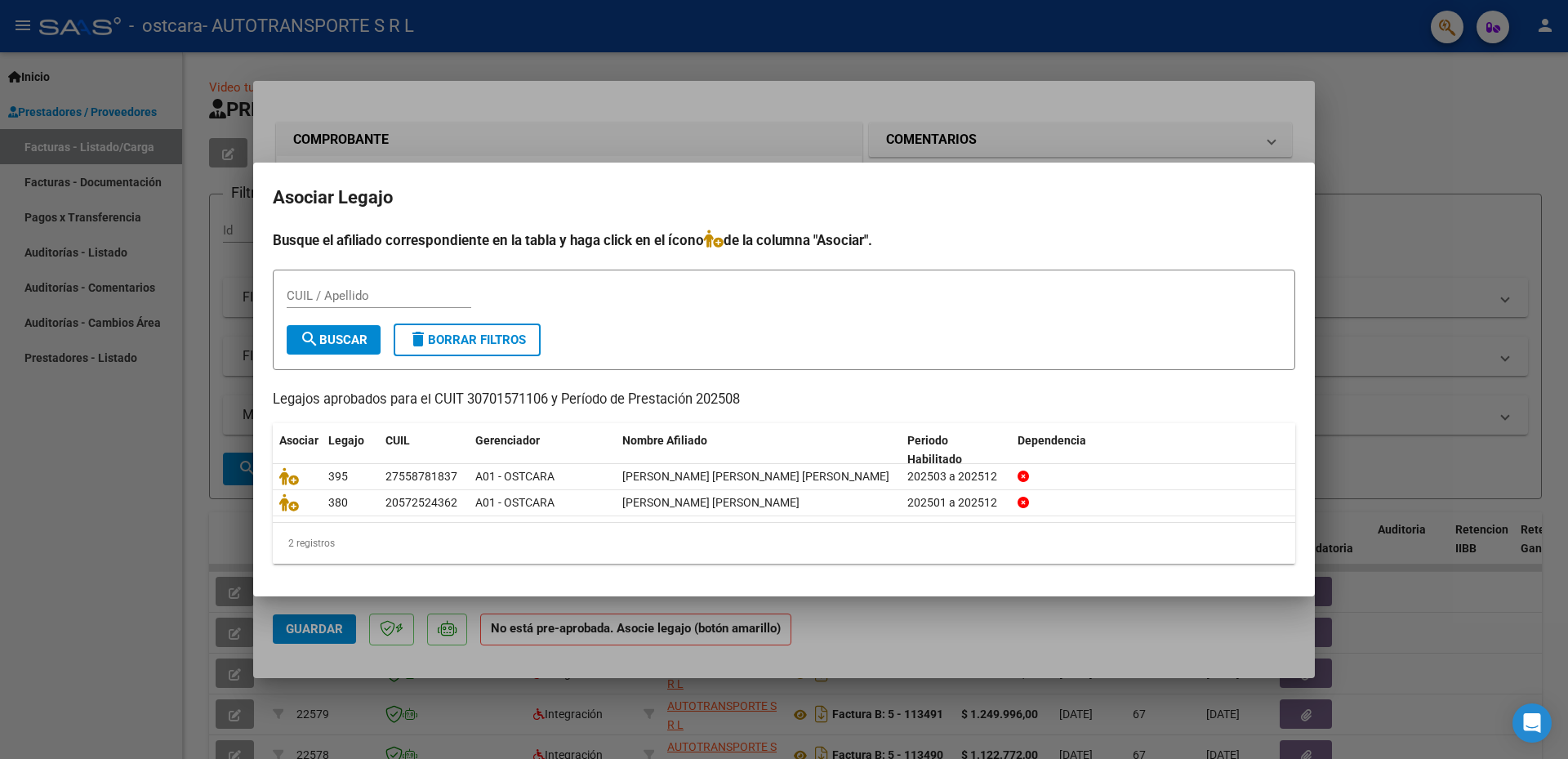
click at [440, 295] on input "CUIL / Apellido" at bounding box center [379, 295] width 185 height 15
type input "20572524362"
click at [341, 334] on span "search Buscar" at bounding box center [333, 340] width 67 height 15
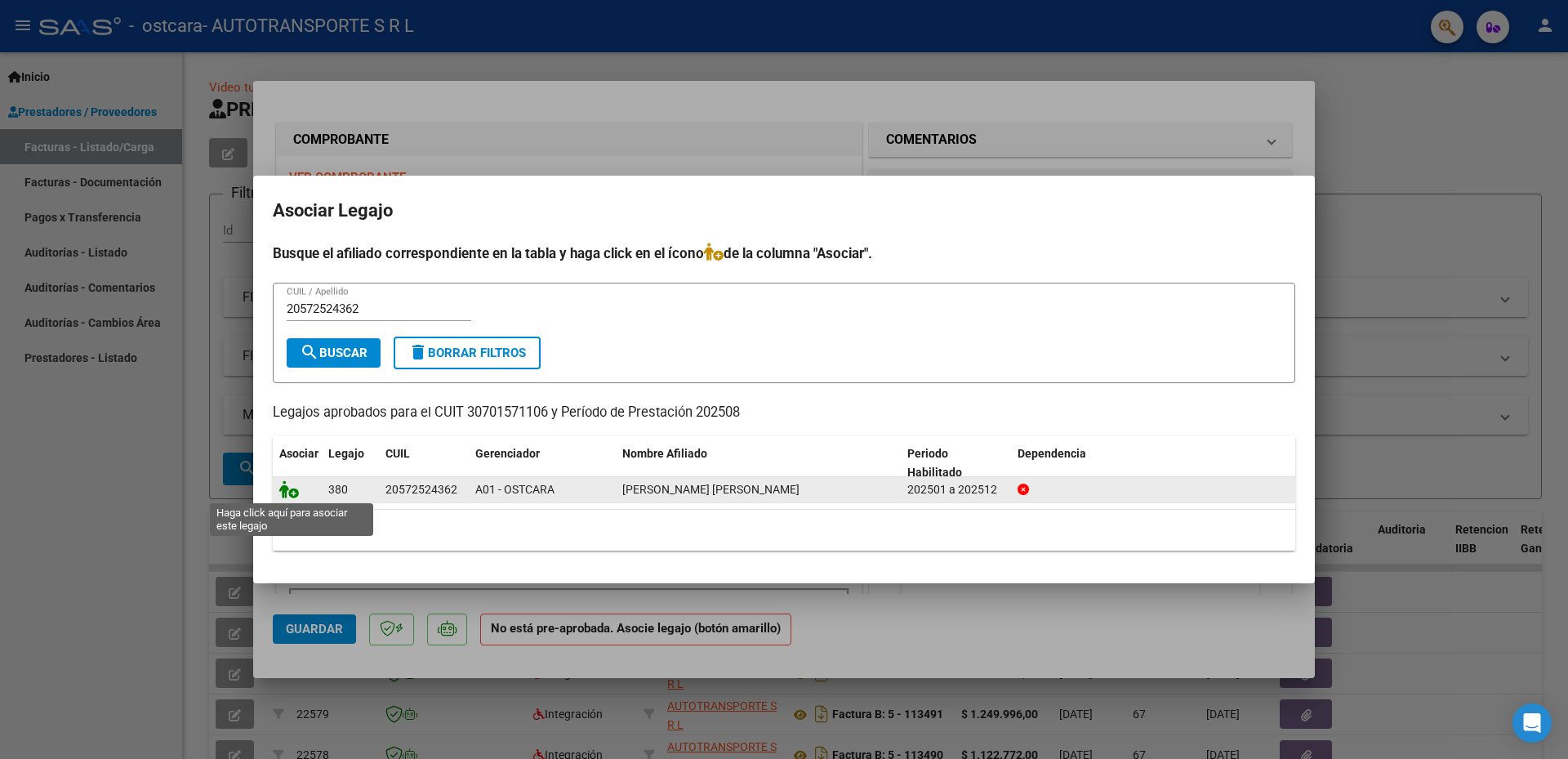
click at [285, 490] on icon at bounding box center [289, 488] width 19 height 18
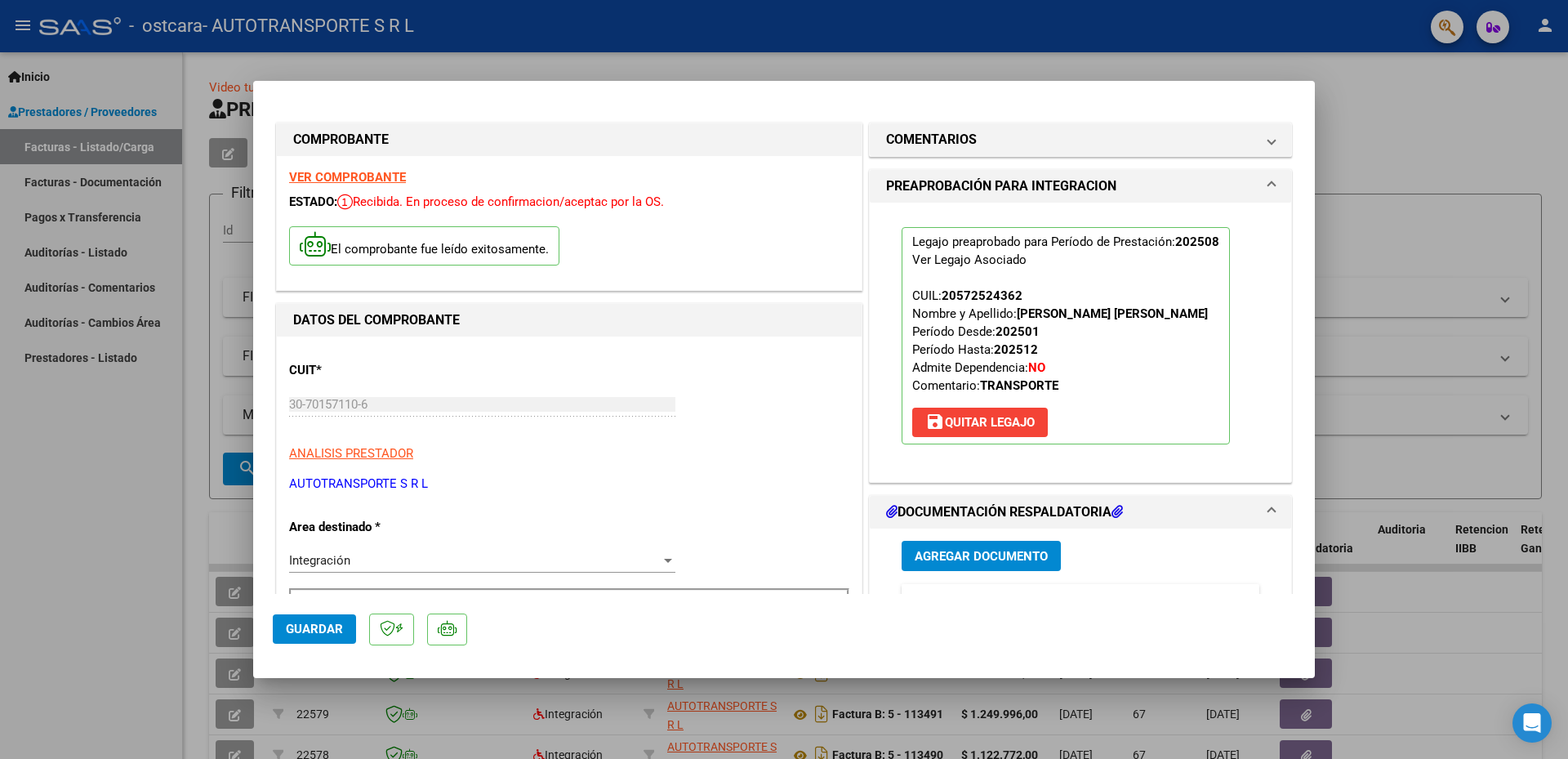
click at [322, 627] on span "Guardar" at bounding box center [315, 629] width 57 height 15
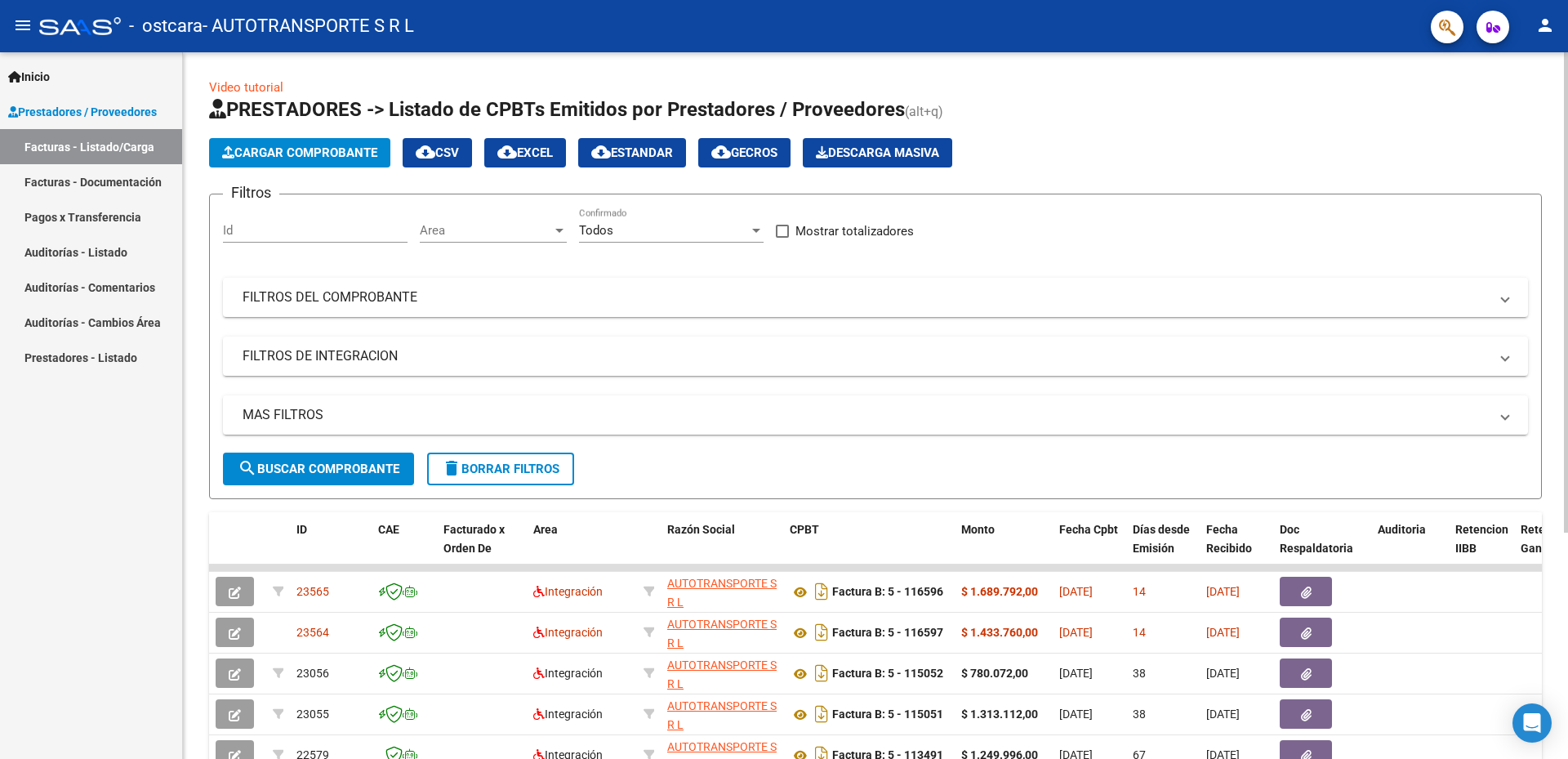
click at [337, 149] on span "Cargar Comprobante" at bounding box center [300, 153] width 155 height 15
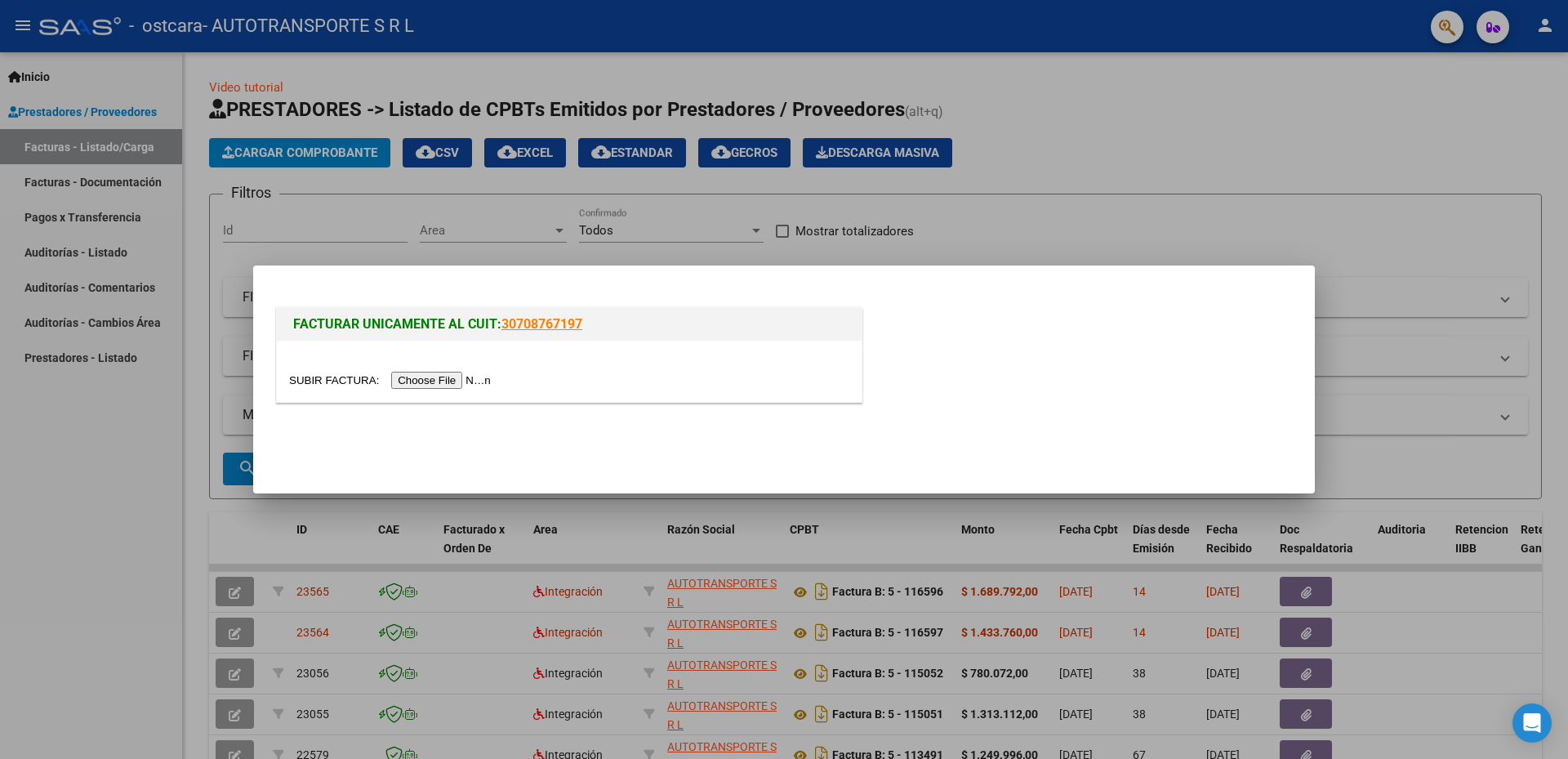
click at [439, 383] on input "file" at bounding box center [392, 380] width 207 height 18
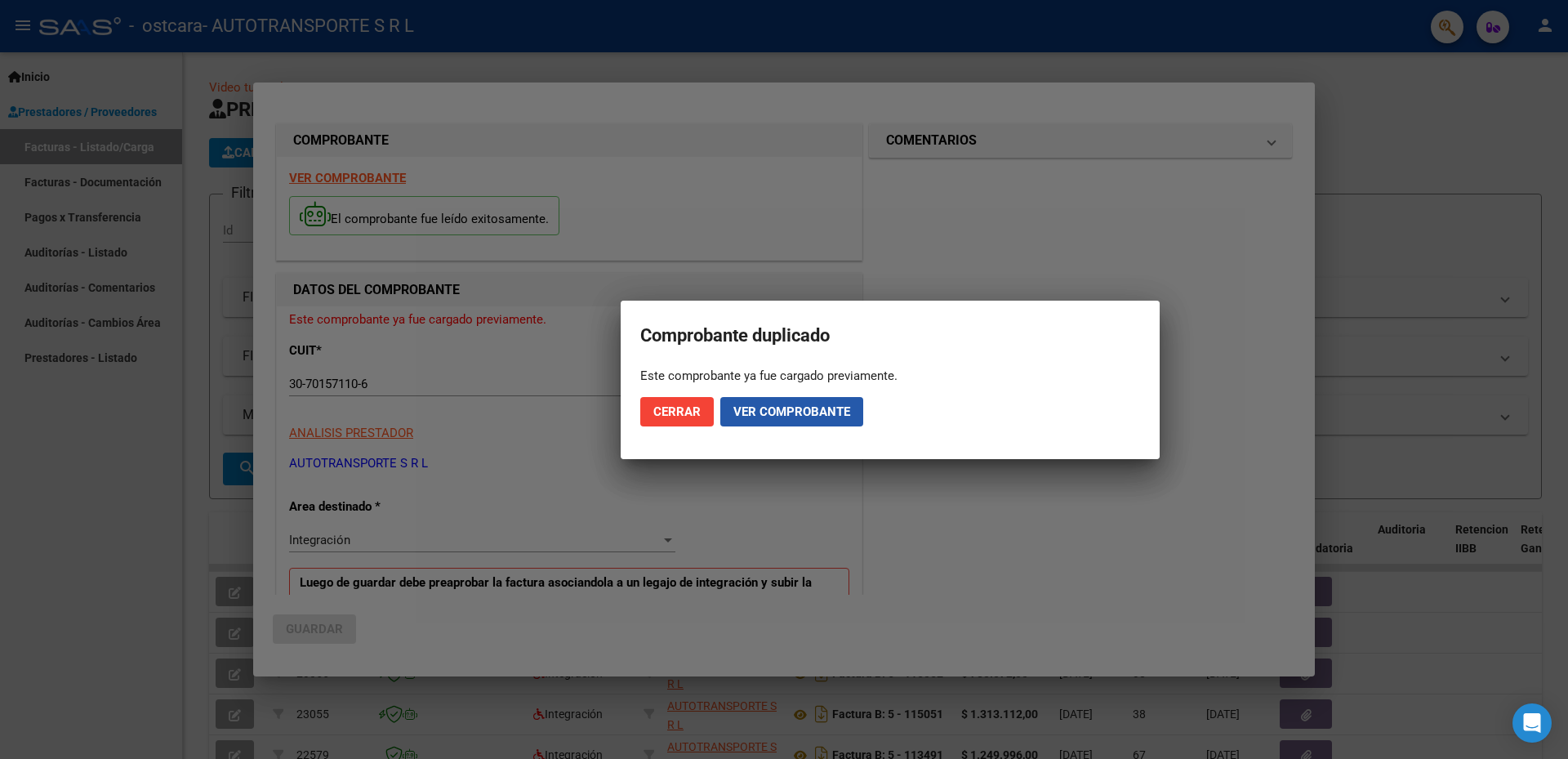
click at [810, 414] on span "Ver comprobante" at bounding box center [792, 412] width 117 height 15
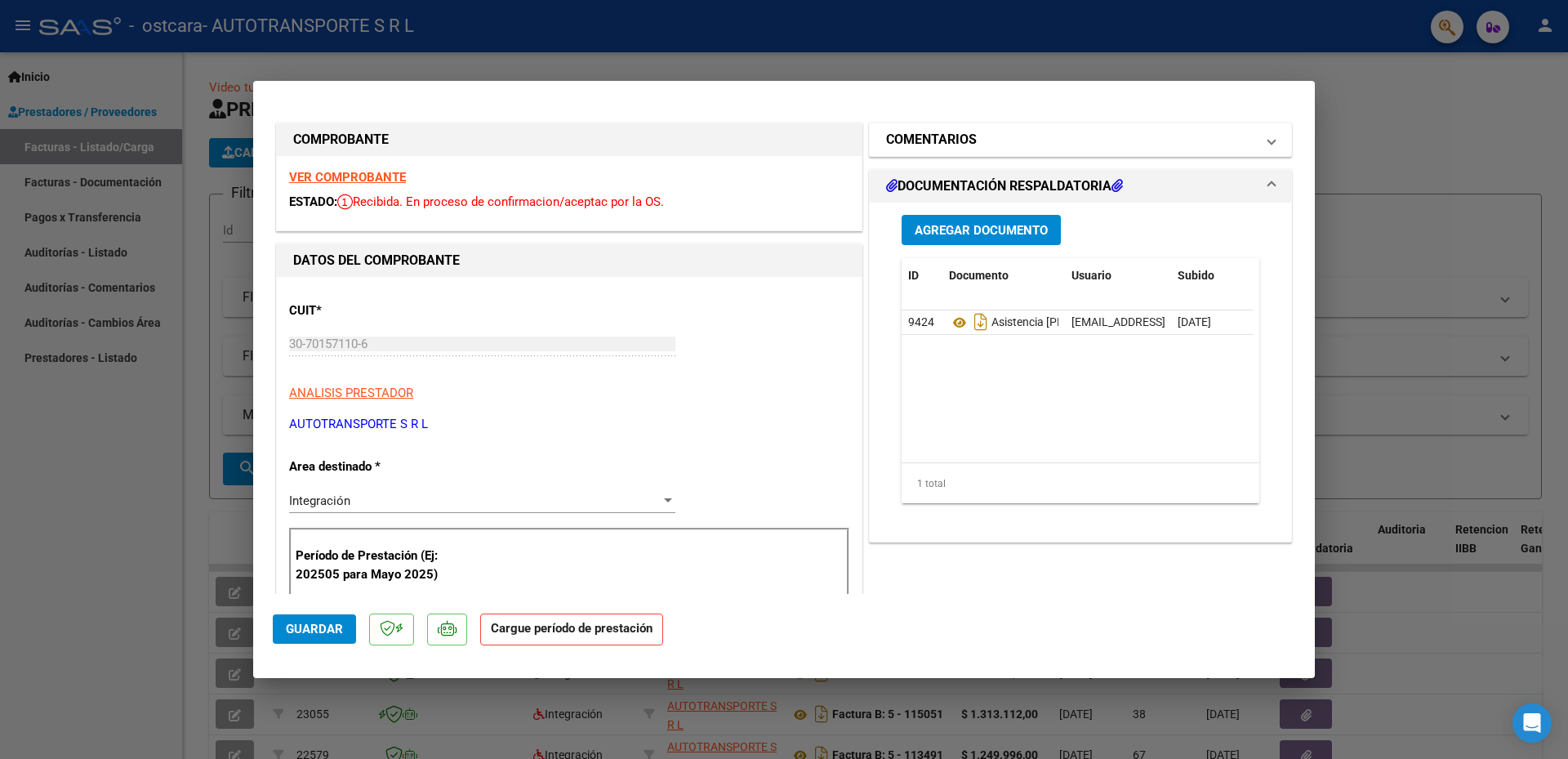
click at [982, 141] on mat-panel-title "COMENTARIOS" at bounding box center [1071, 139] width 369 height 19
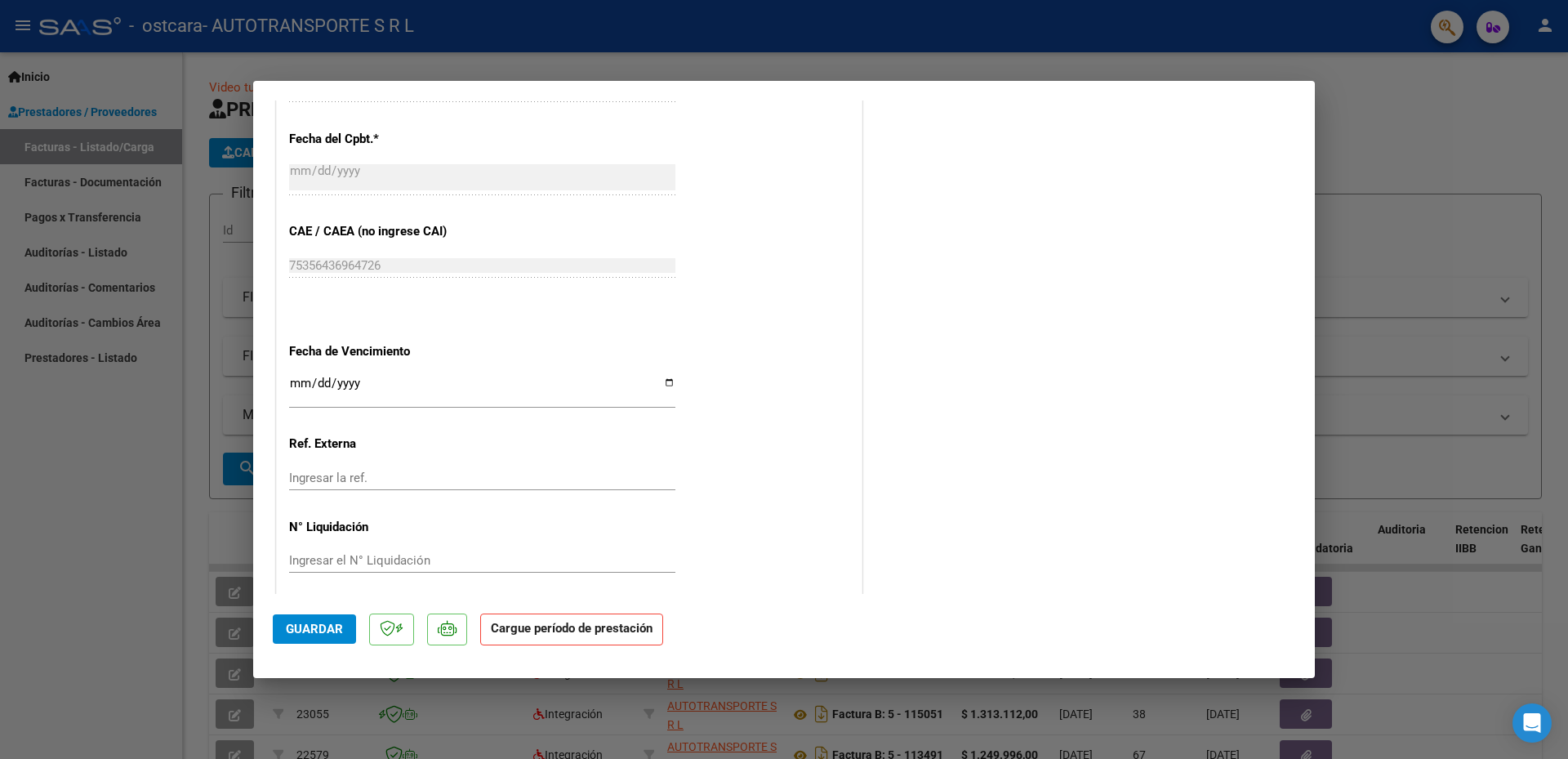
scroll to position [910, 0]
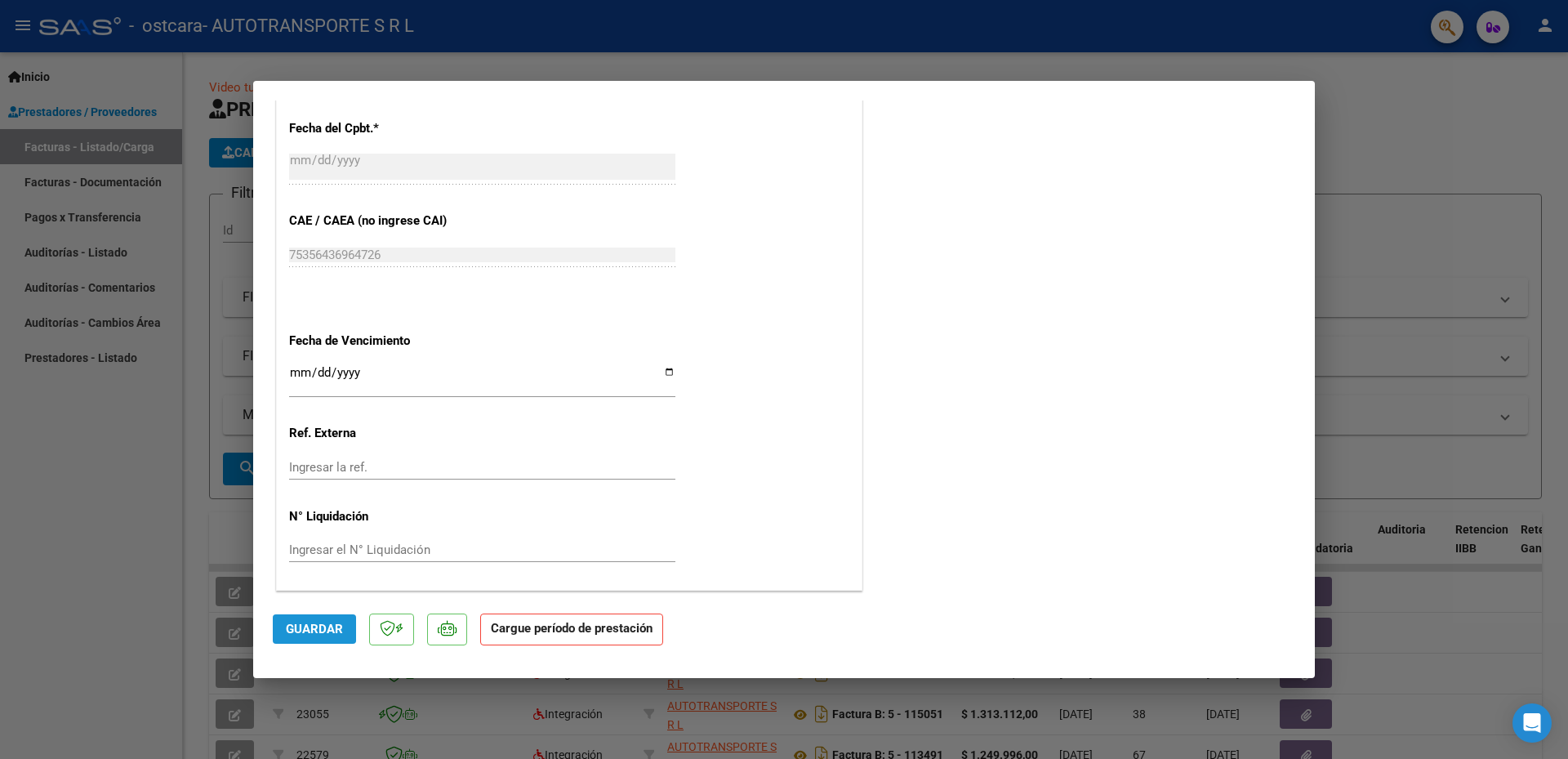
click at [311, 629] on span "Guardar" at bounding box center [315, 629] width 57 height 15
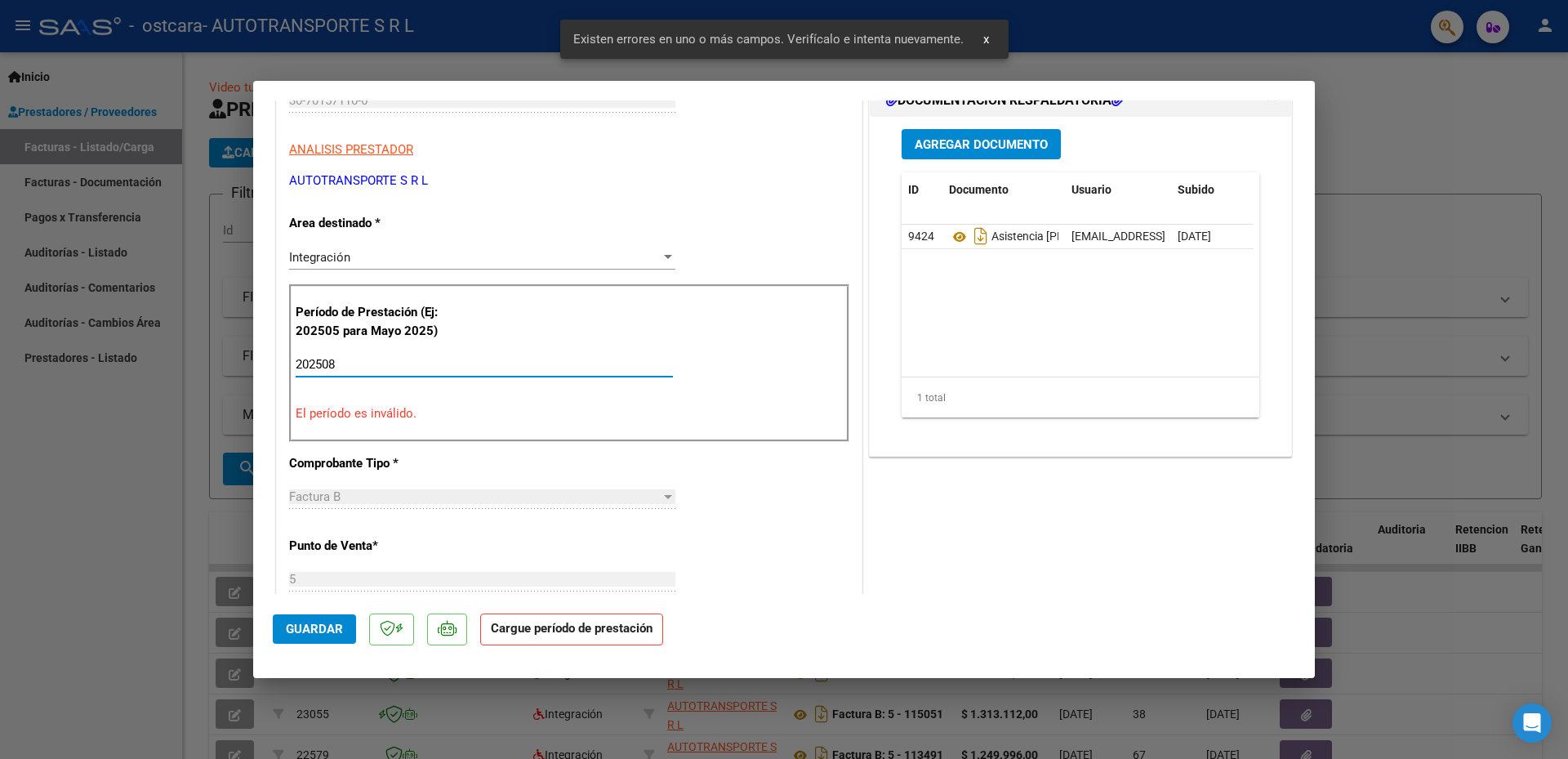
click at [459, 358] on input "202508" at bounding box center [484, 365] width 377 height 15
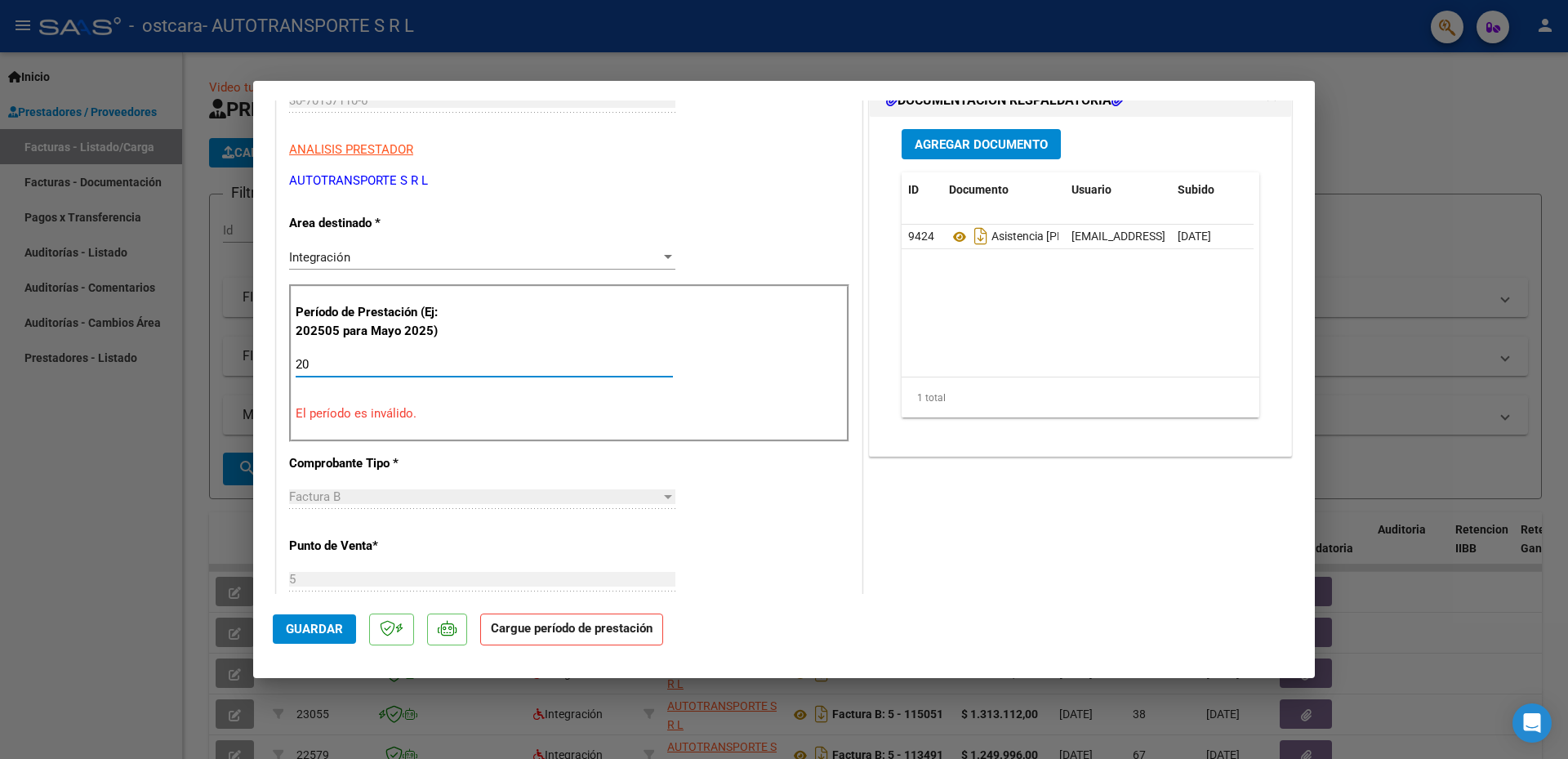
type input "2"
type input "202508"
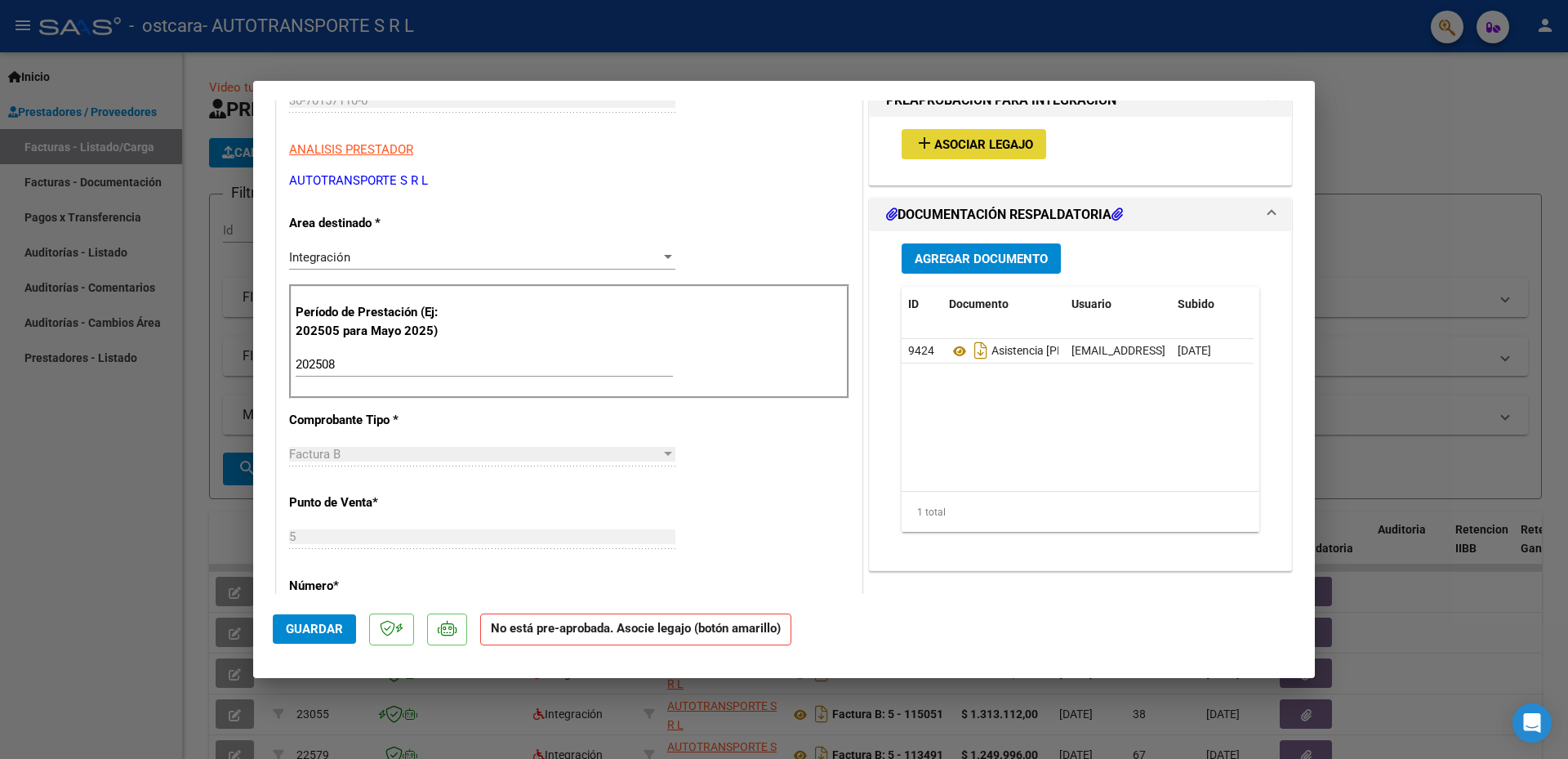
click at [970, 146] on span "Asociar Legajo" at bounding box center [983, 145] width 99 height 15
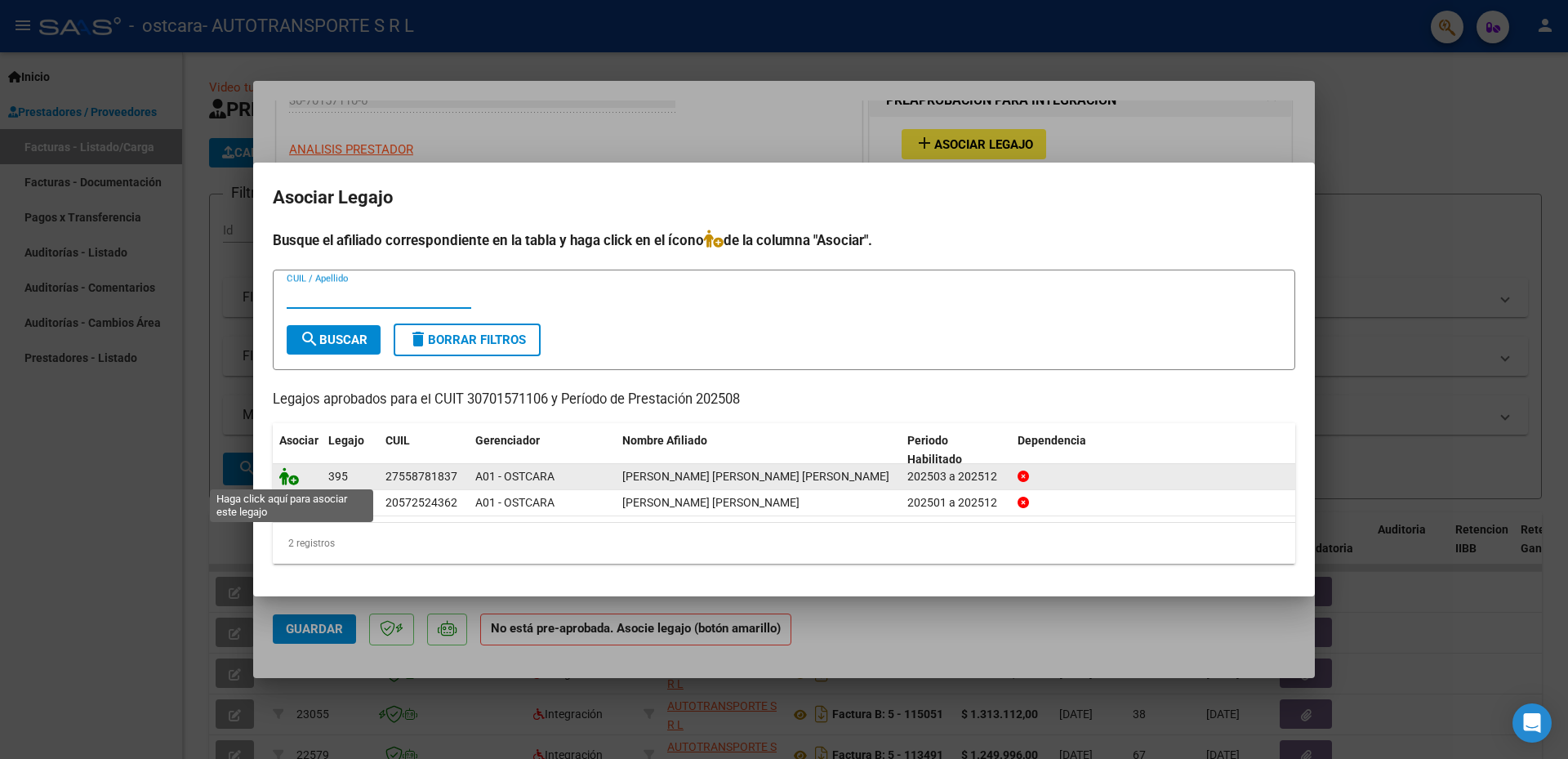
click at [288, 473] on icon at bounding box center [289, 476] width 19 height 18
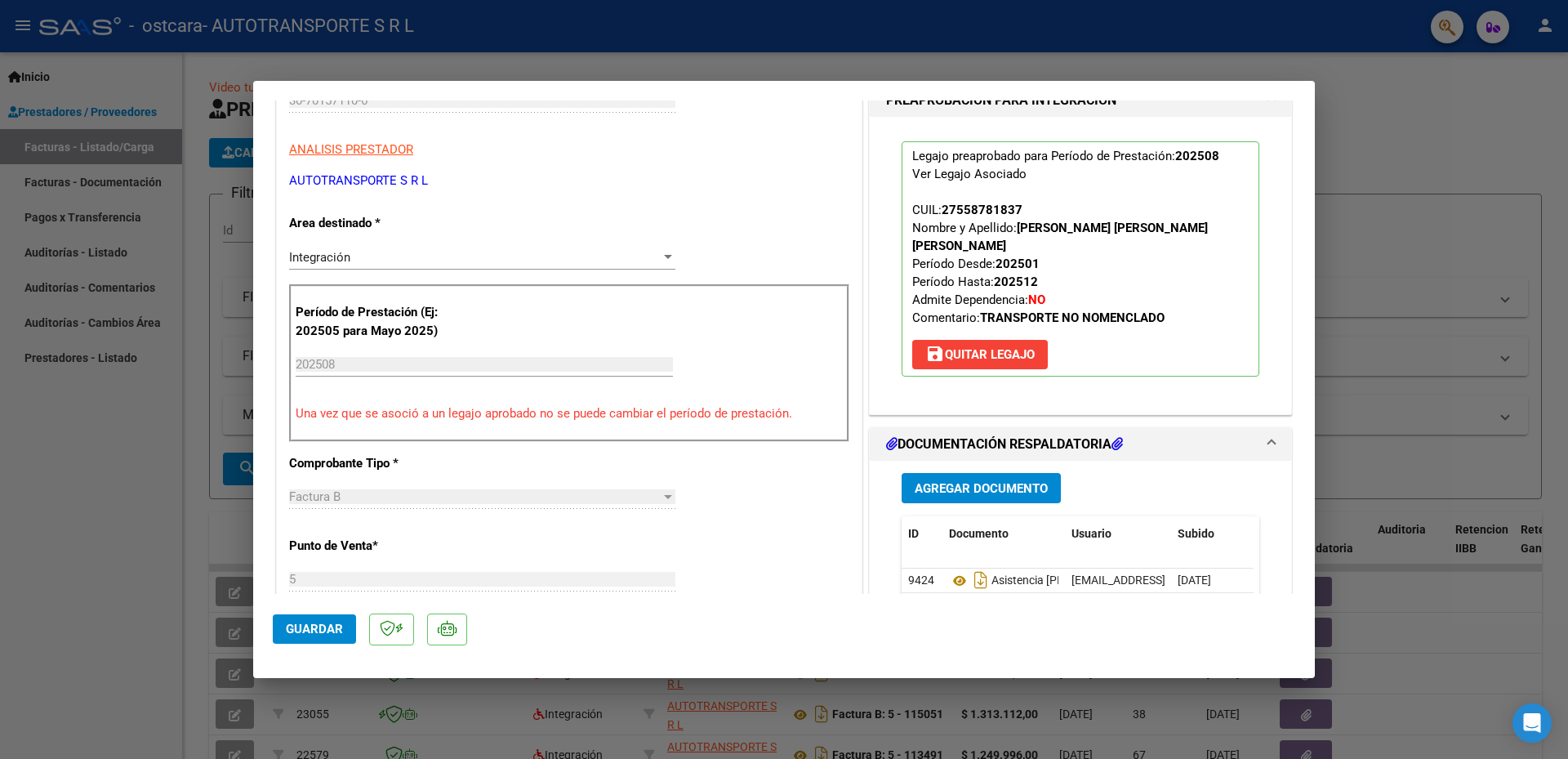
click at [315, 632] on span "Guardar" at bounding box center [315, 629] width 57 height 15
click at [905, 38] on button "x" at bounding box center [902, 40] width 32 height 30
type input "$ 0,00"
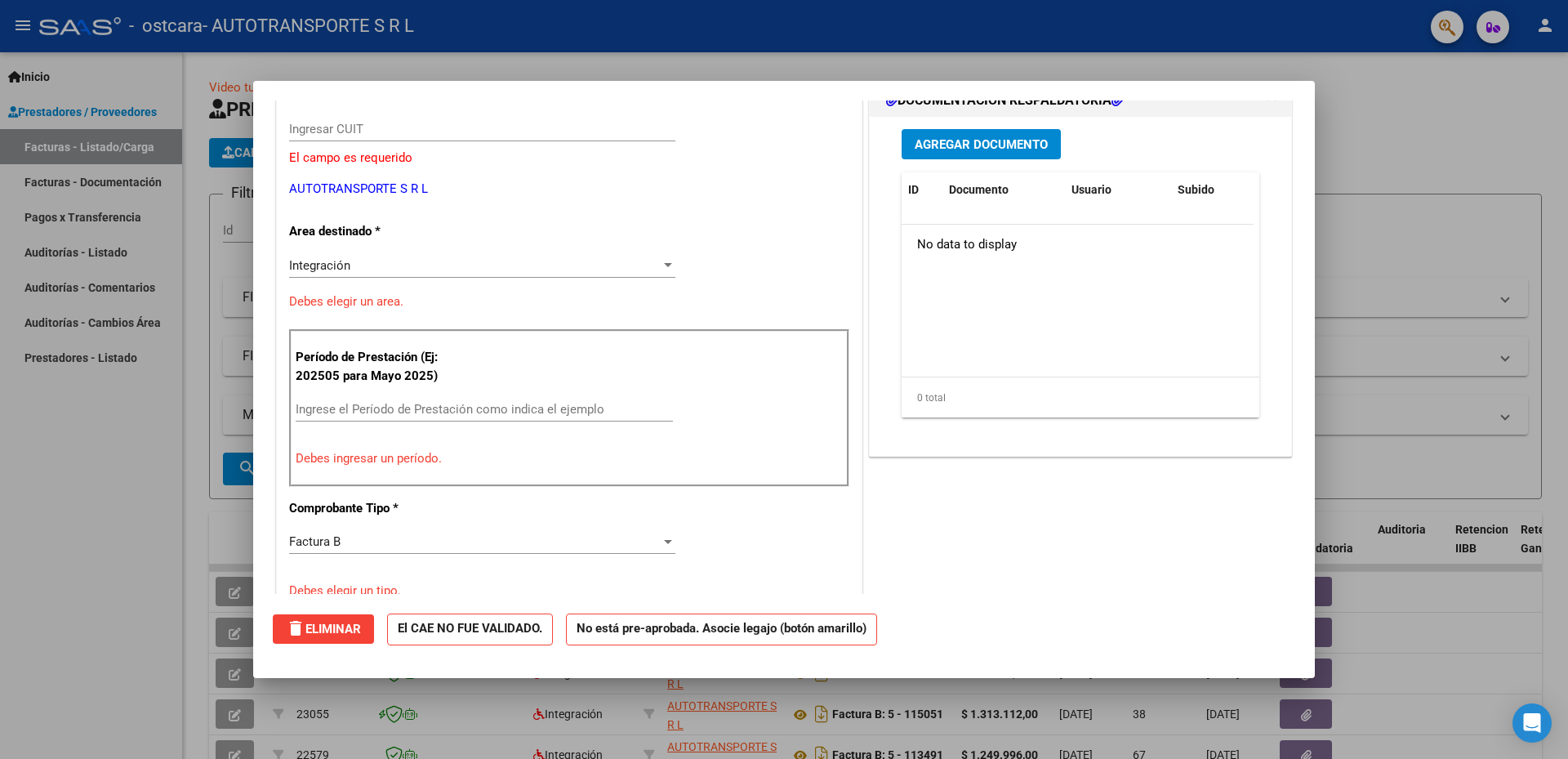
scroll to position [272, 0]
